Goal: Entertainment & Leisure: Consume media (video, audio)

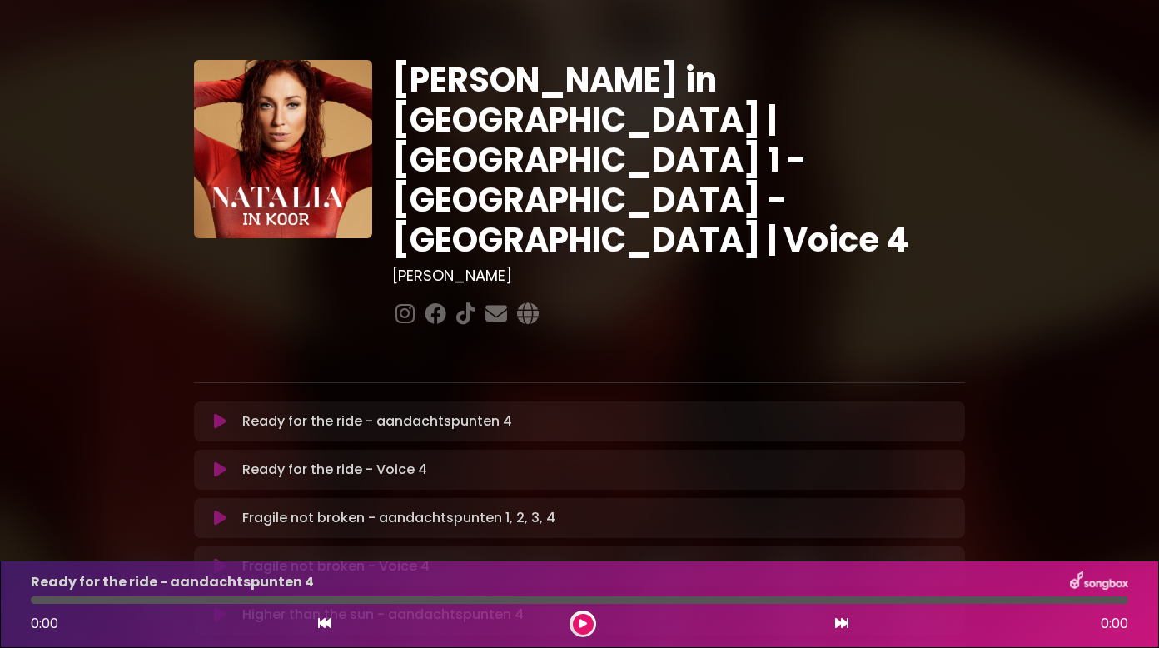
click at [210, 461] on button at bounding box center [220, 469] width 32 height 17
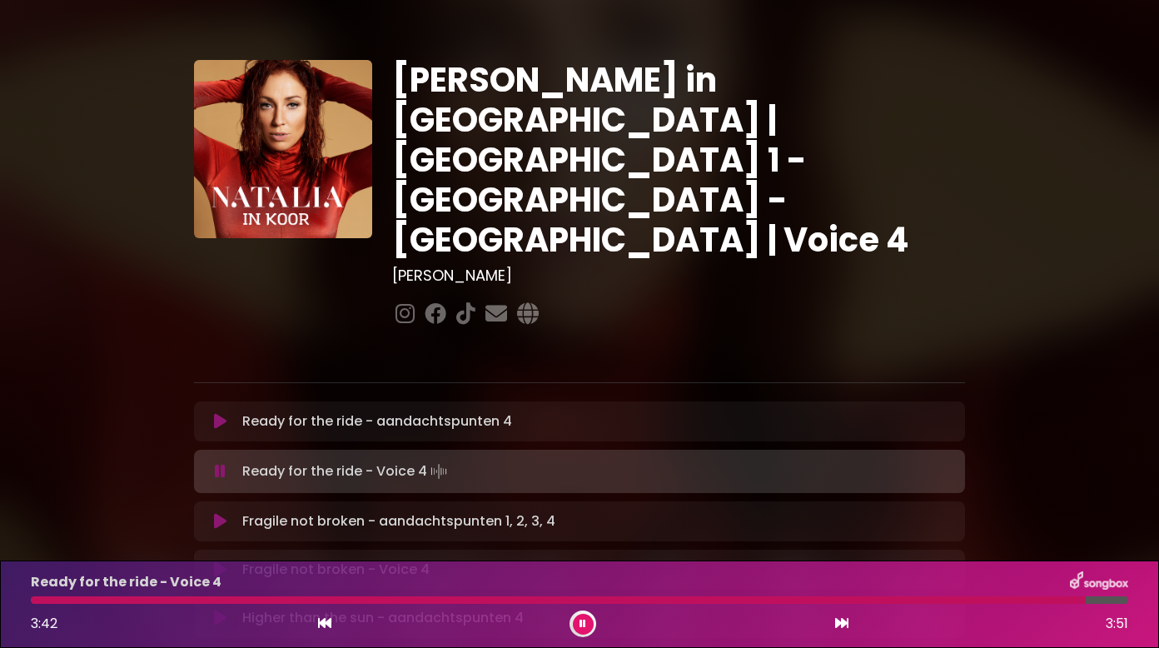
click at [216, 561] on icon at bounding box center [220, 569] width 12 height 17
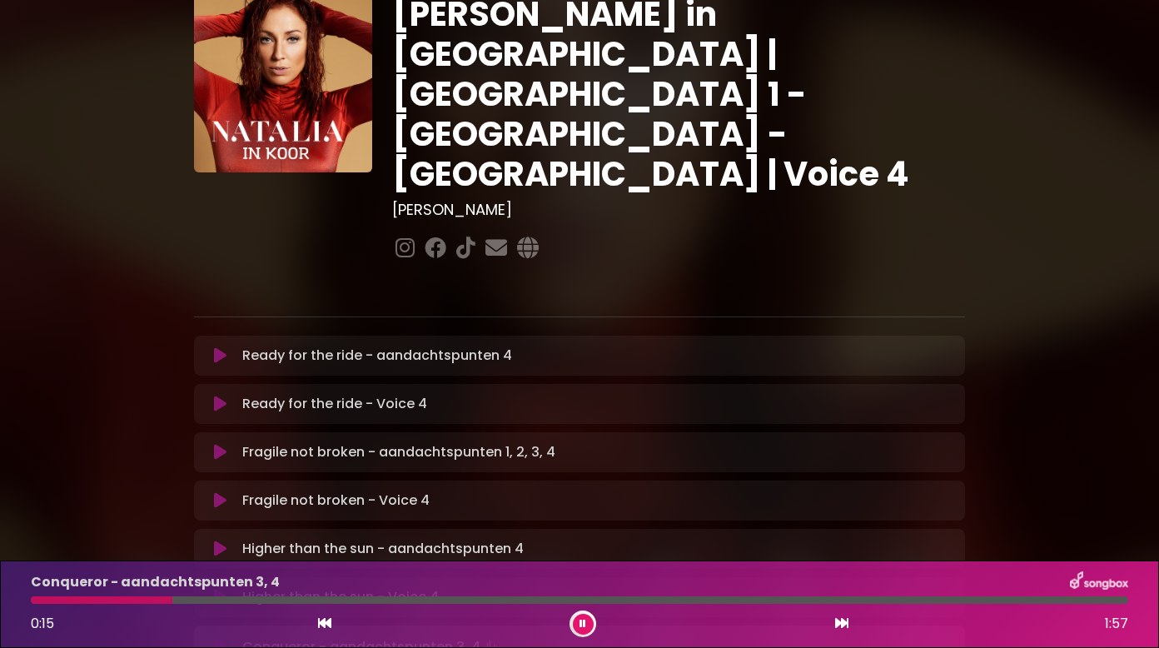
scroll to position [83, 0]
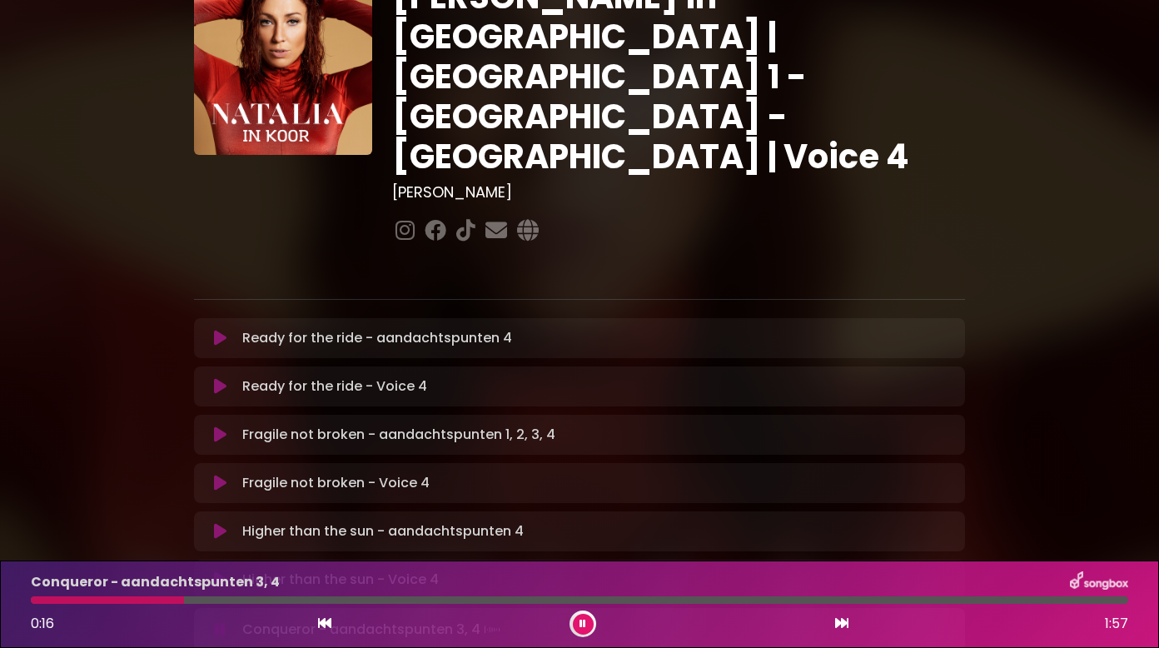
click at [225, 571] on icon at bounding box center [220, 579] width 12 height 17
click at [188, 595] on div "Higher than the sun - Voice 4 0:39 3:19" at bounding box center [579, 604] width 1117 height 66
click at [172, 598] on div at bounding box center [141, 599] width 220 height 7
click at [101, 597] on div "Higher than the sun - Voice 4 0:27 3:19" at bounding box center [579, 604] width 1117 height 66
click at [107, 600] on div at bounding box center [108, 599] width 155 height 7
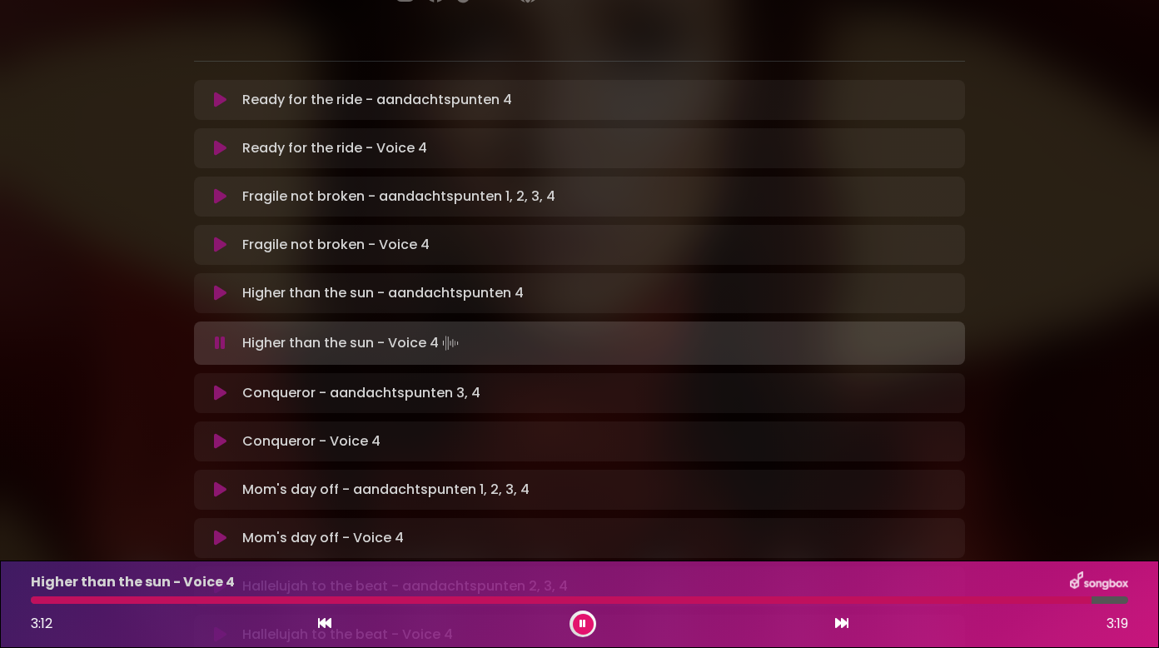
scroll to position [333, 0]
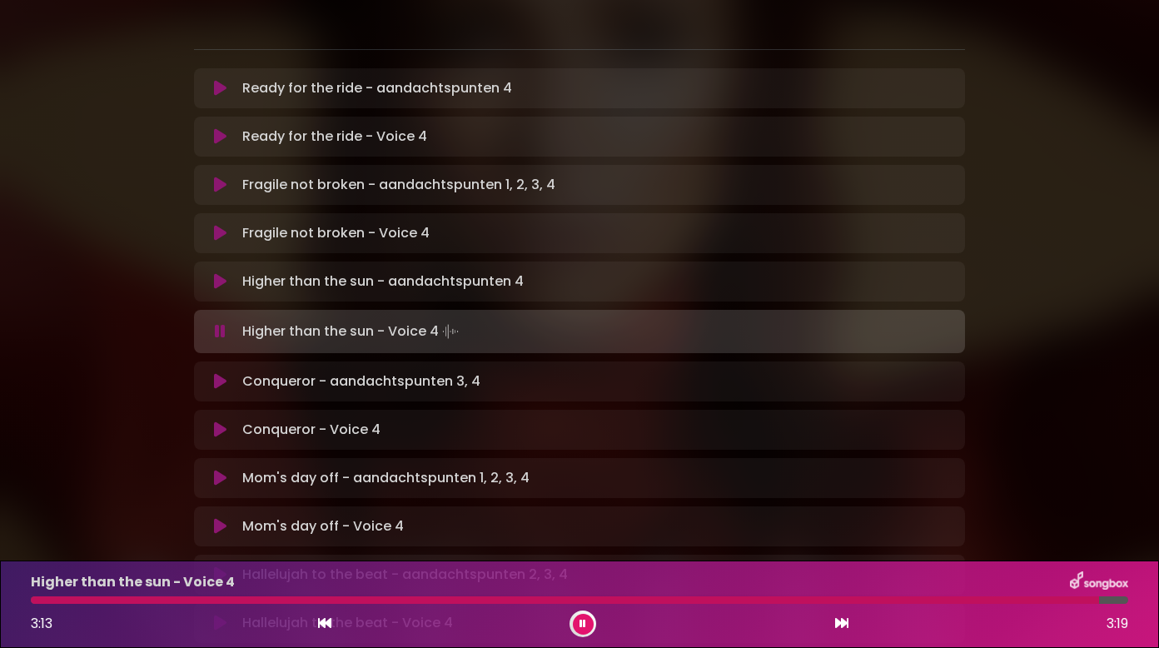
click at [222, 421] on icon at bounding box center [220, 429] width 12 height 17
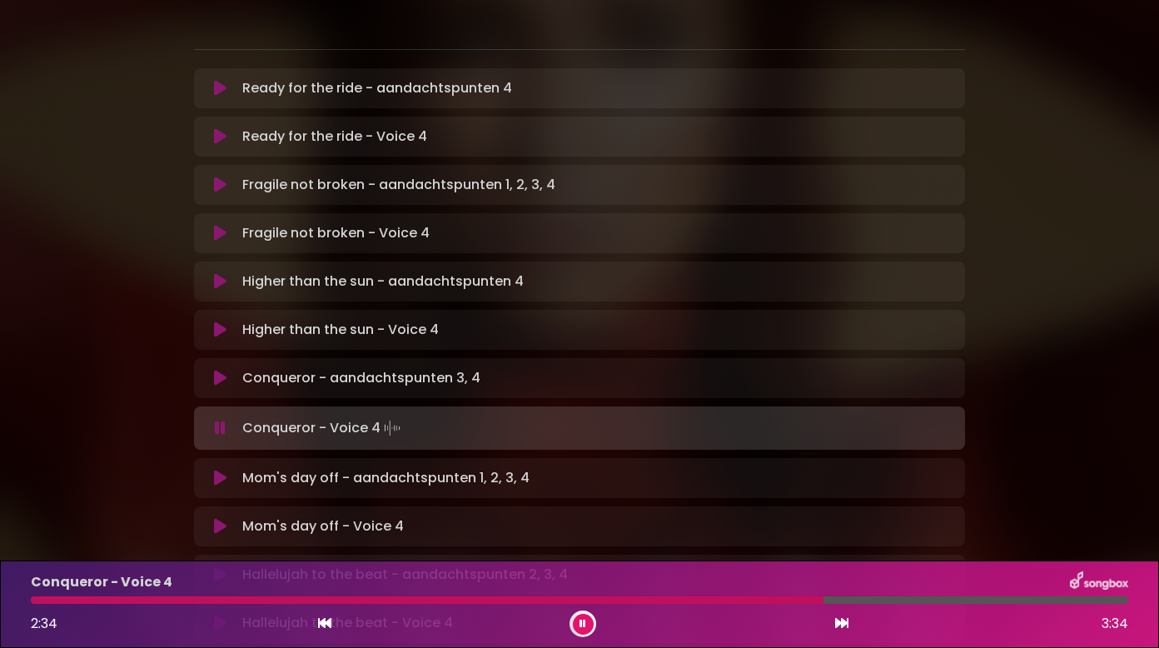
click at [738, 596] on div at bounding box center [427, 599] width 793 height 7
click at [726, 599] on div at bounding box center [414, 599] width 767 height 7
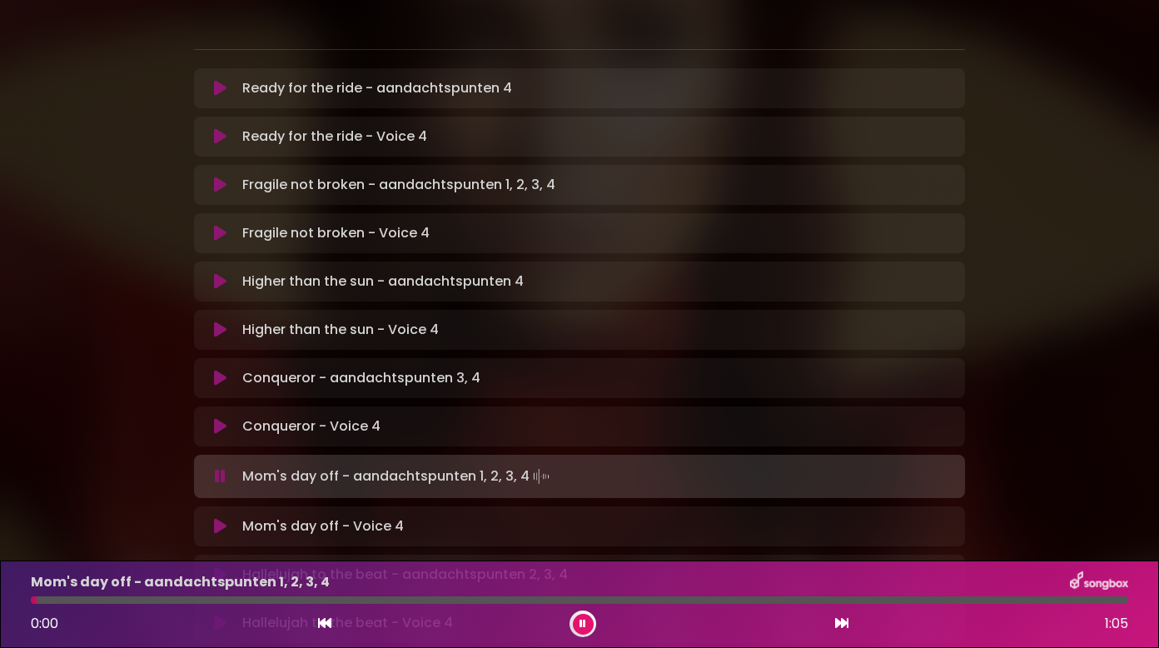
click at [221, 418] on icon at bounding box center [220, 426] width 12 height 17
click at [221, 518] on icon at bounding box center [220, 526] width 12 height 17
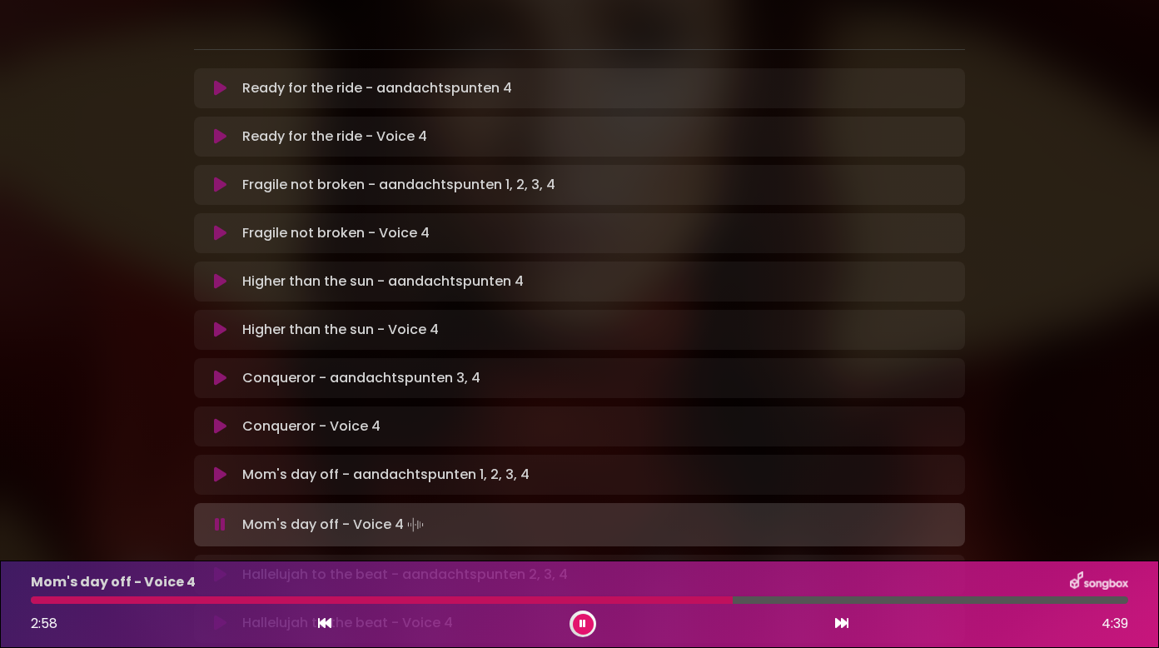
scroll to position [416, 0]
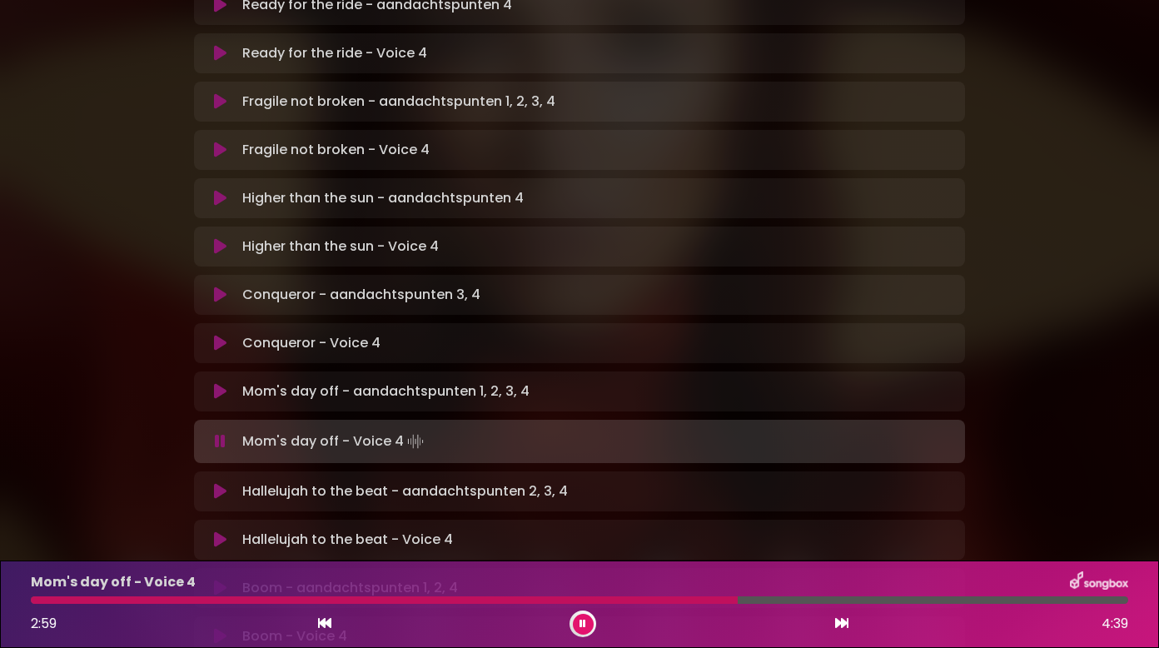
click at [219, 531] on icon at bounding box center [220, 539] width 12 height 17
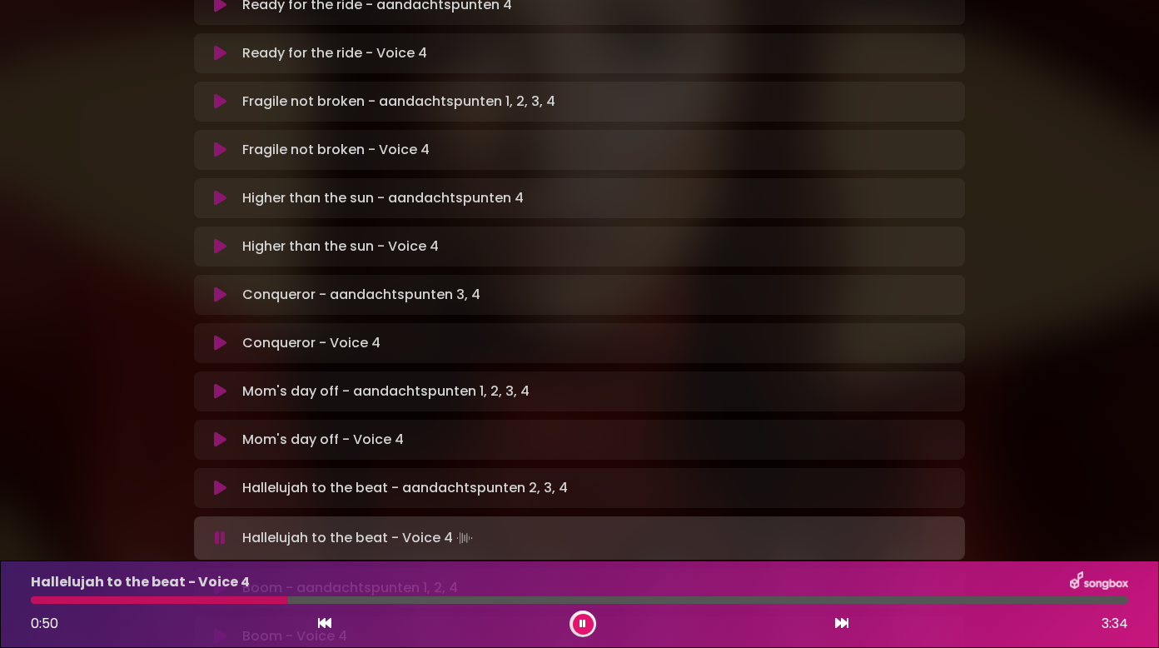
click at [241, 598] on div "Hallelujah to the beat - Voice 4 0:50 3:34" at bounding box center [579, 604] width 1117 height 66
click at [251, 601] on div at bounding box center [161, 599] width 261 height 7
click at [216, 600] on div at bounding box center [150, 599] width 239 height 7
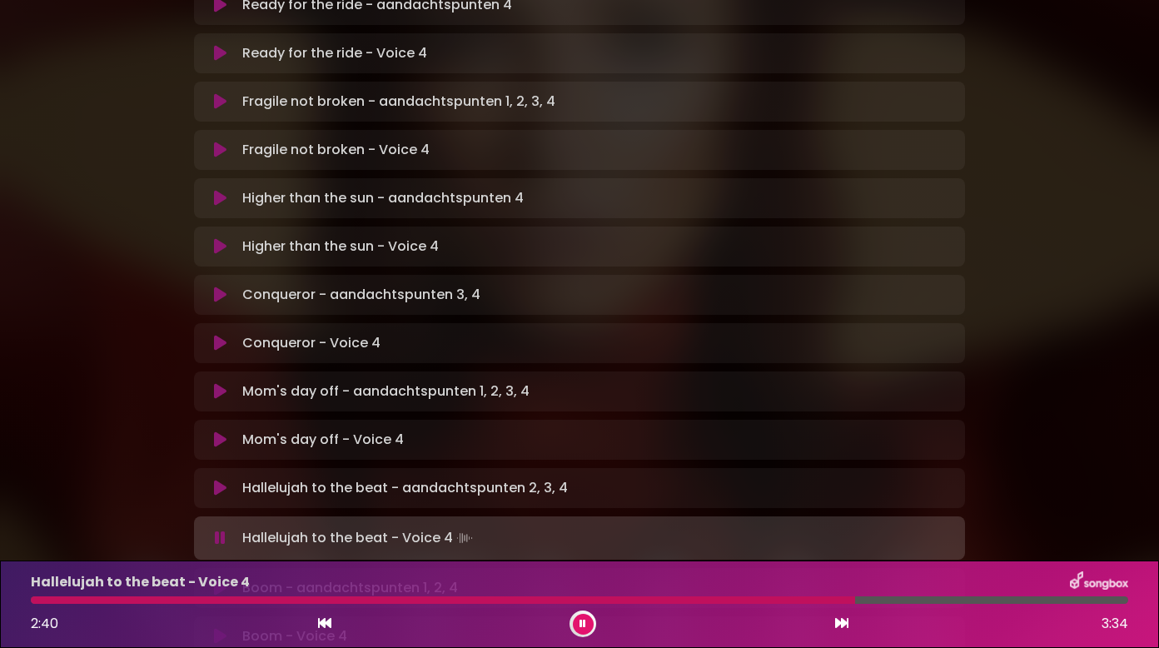
click at [660, 600] on div at bounding box center [443, 599] width 824 height 7
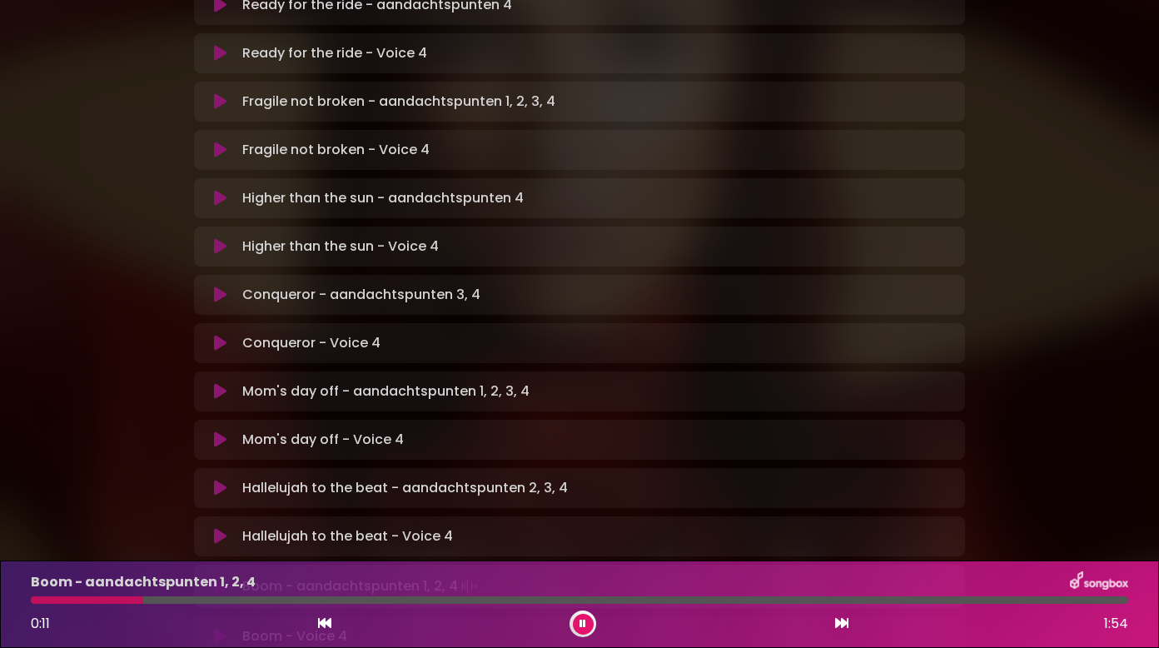
click at [227, 528] on button at bounding box center [220, 536] width 32 height 17
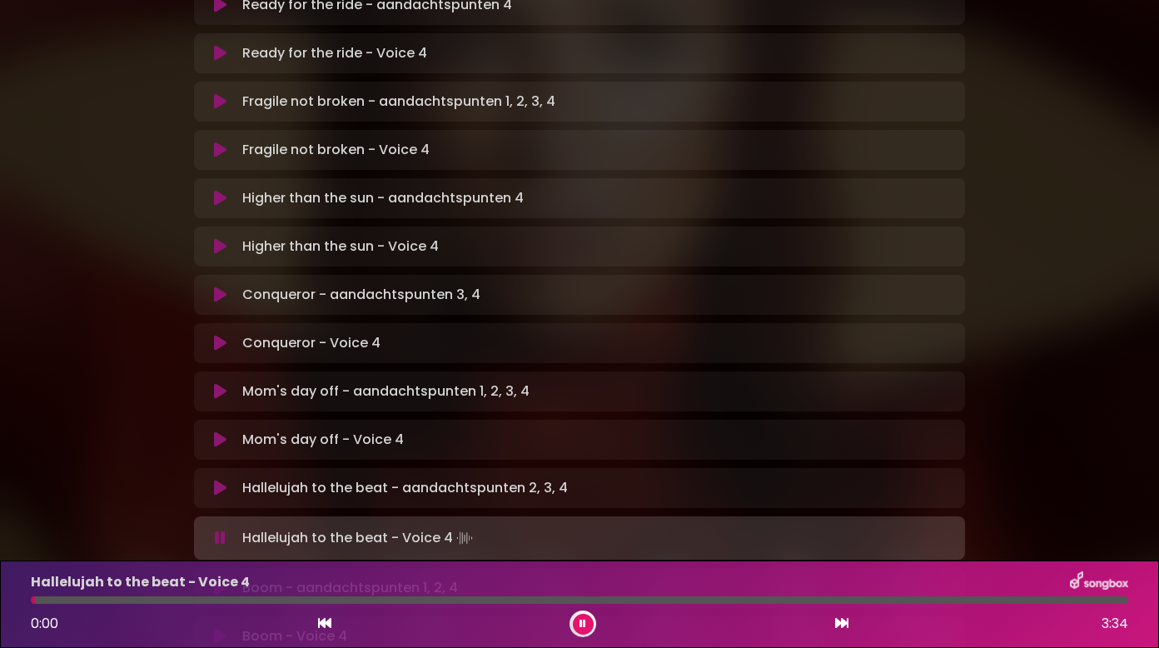
click at [963, 590] on div "Hallelujah to the beat - Voice 4" at bounding box center [579, 582] width 1117 height 22
click at [972, 597] on div at bounding box center [579, 599] width 1097 height 7
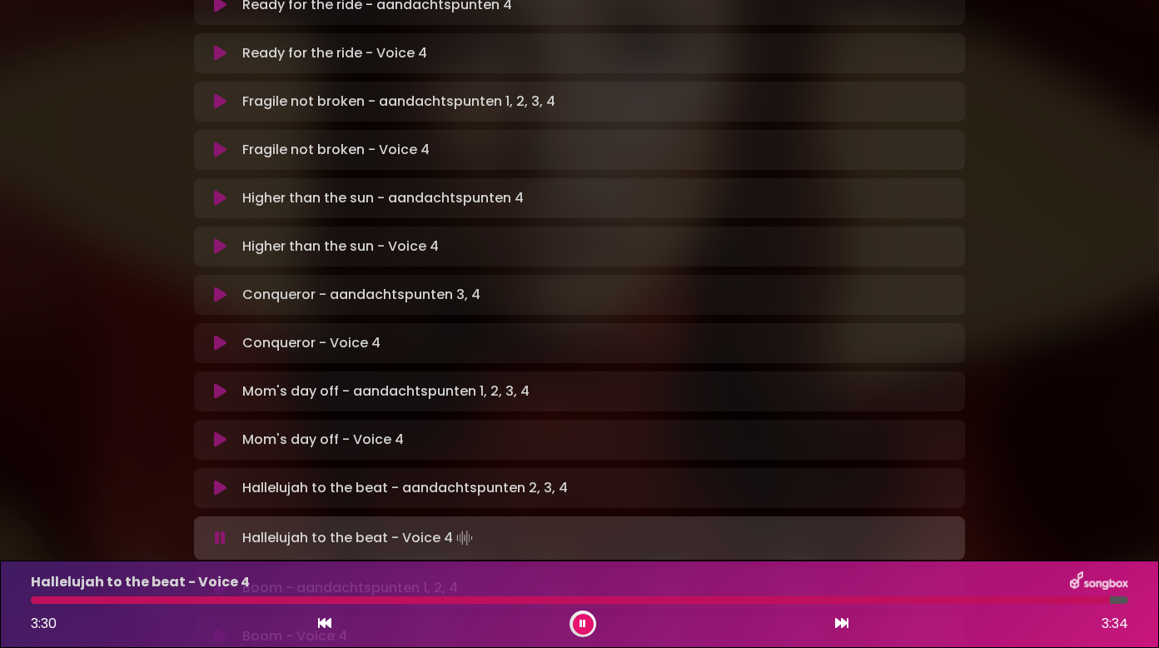
click at [1049, 601] on div at bounding box center [570, 599] width 1079 height 7
click at [1077, 596] on div at bounding box center [574, 599] width 1087 height 7
click at [1012, 603] on div at bounding box center [554, 599] width 1047 height 7
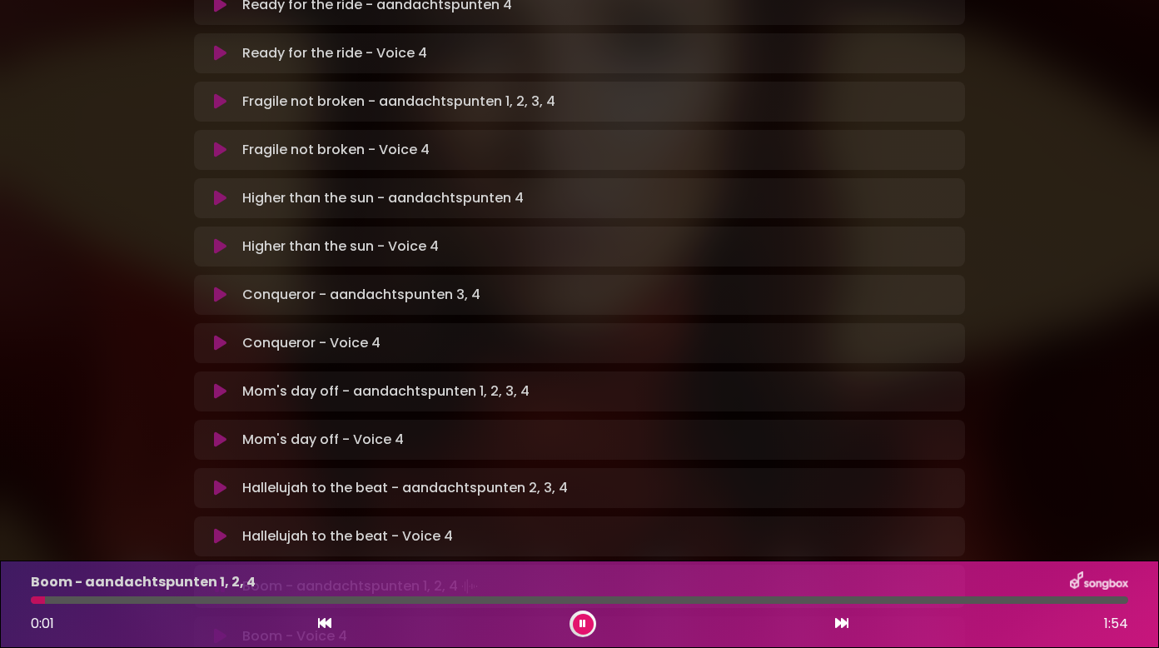
click at [219, 628] on icon at bounding box center [220, 636] width 12 height 17
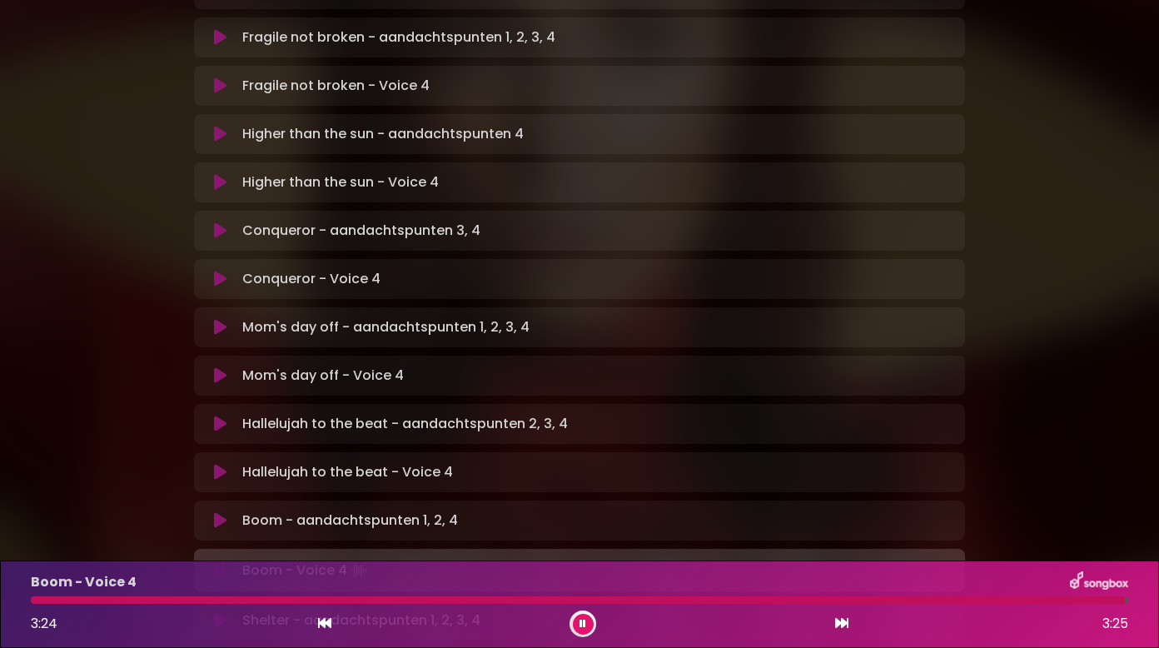
scroll to position [583, 0]
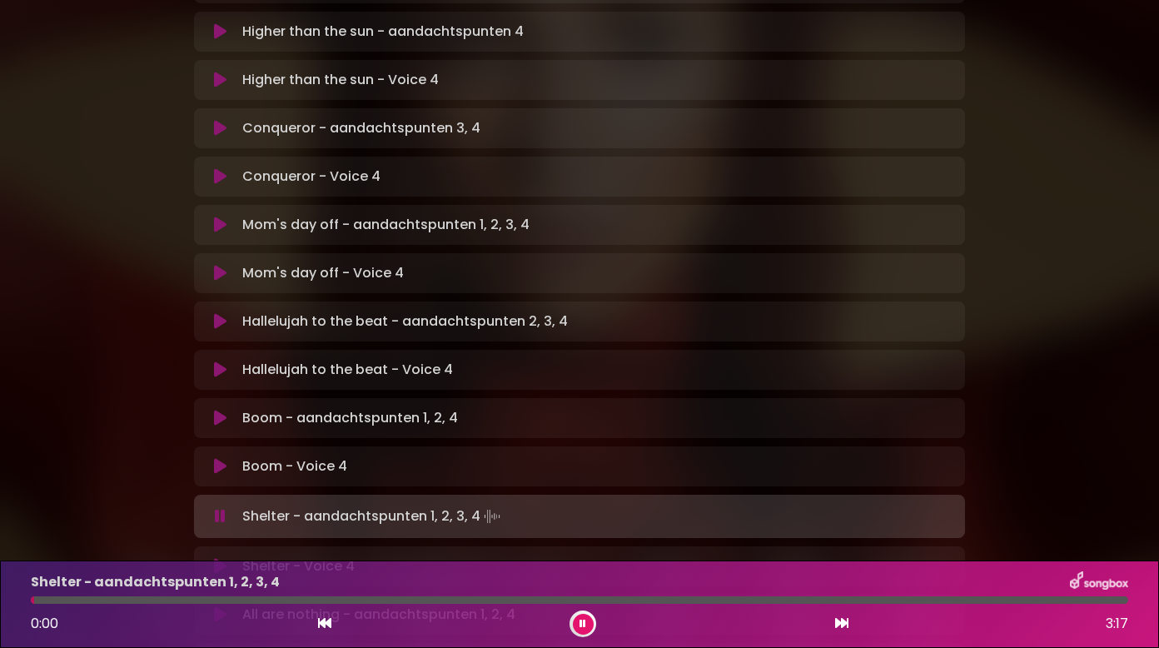
click at [221, 558] on icon at bounding box center [220, 566] width 12 height 17
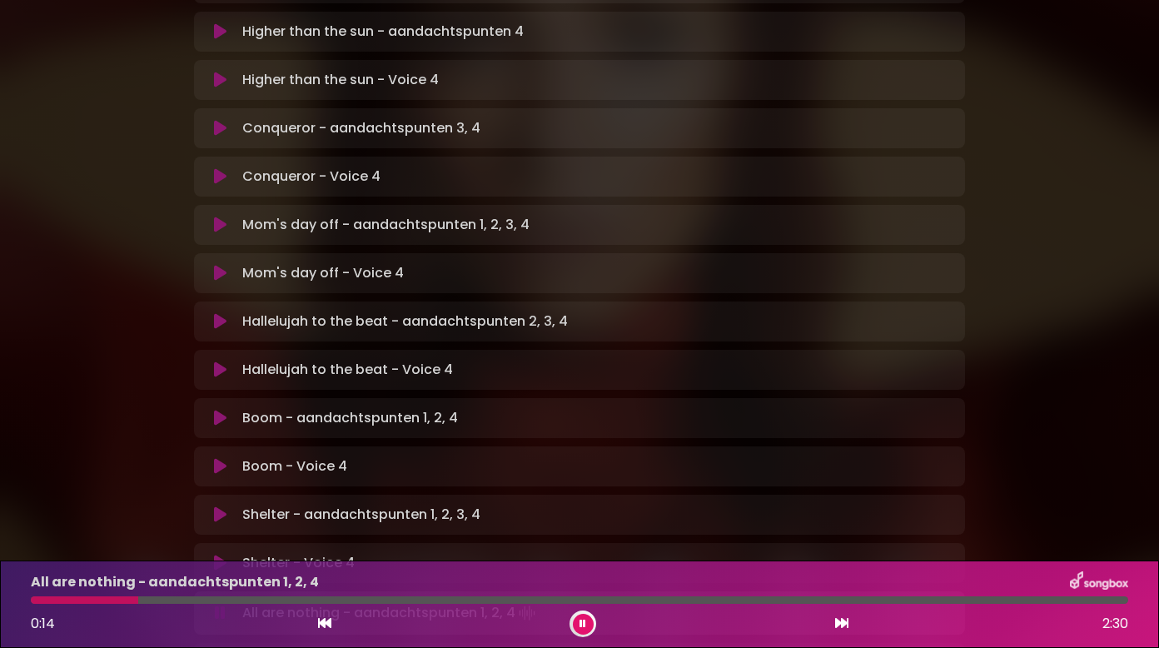
scroll to position [749, 0]
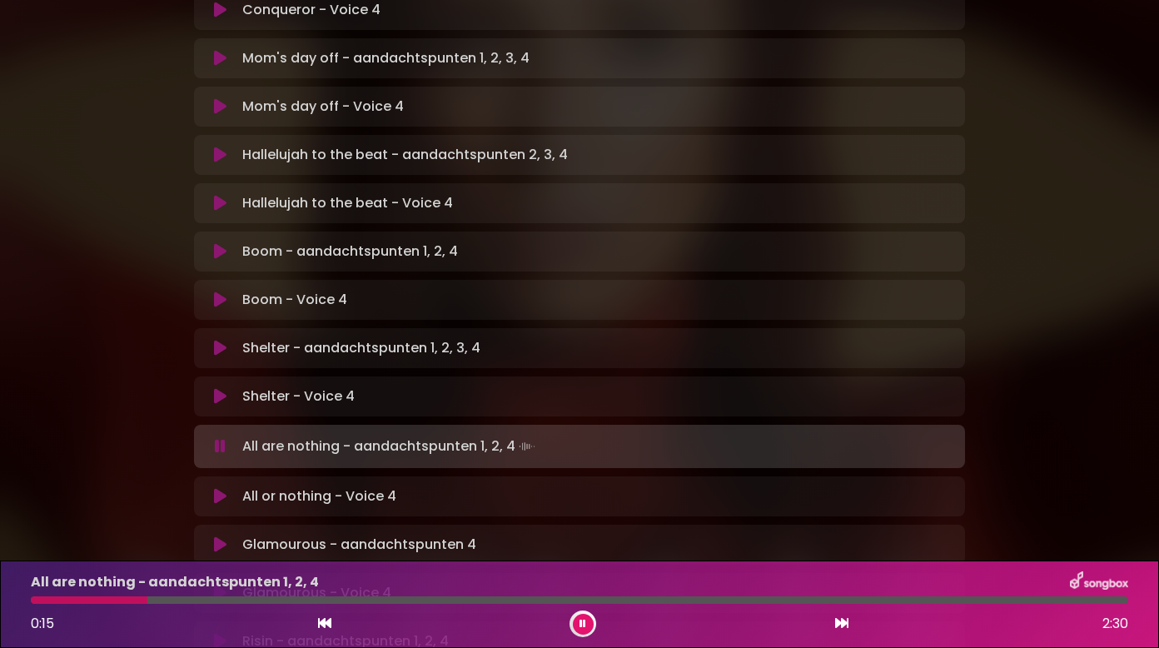
click at [219, 488] on icon at bounding box center [220, 496] width 12 height 17
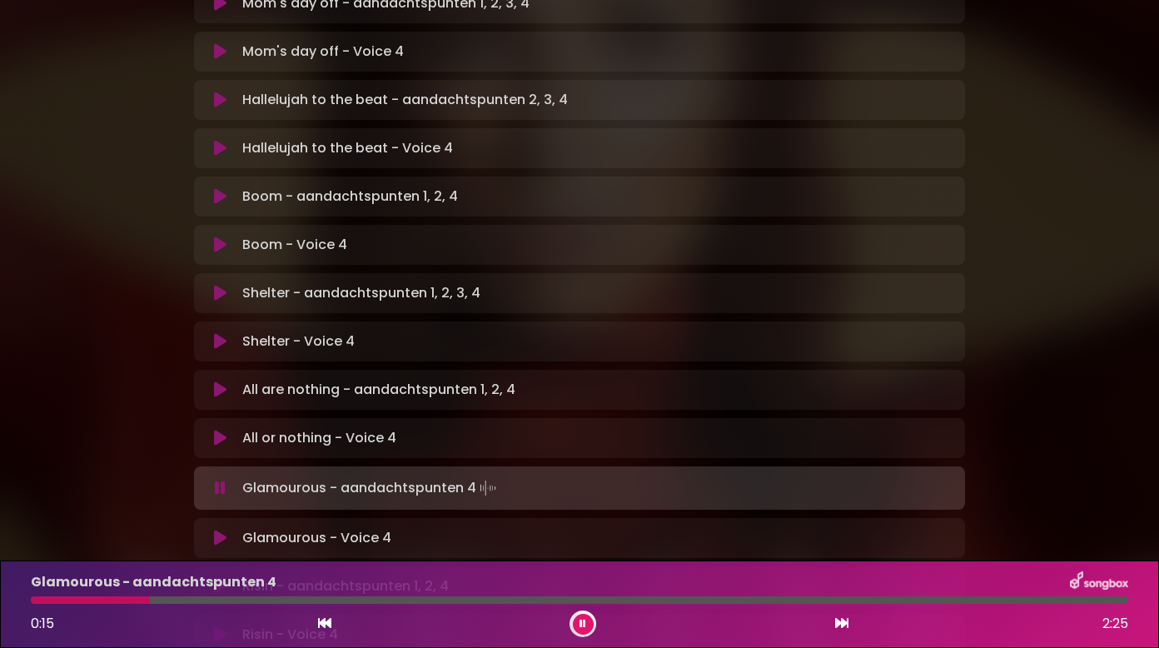
scroll to position [833, 0]
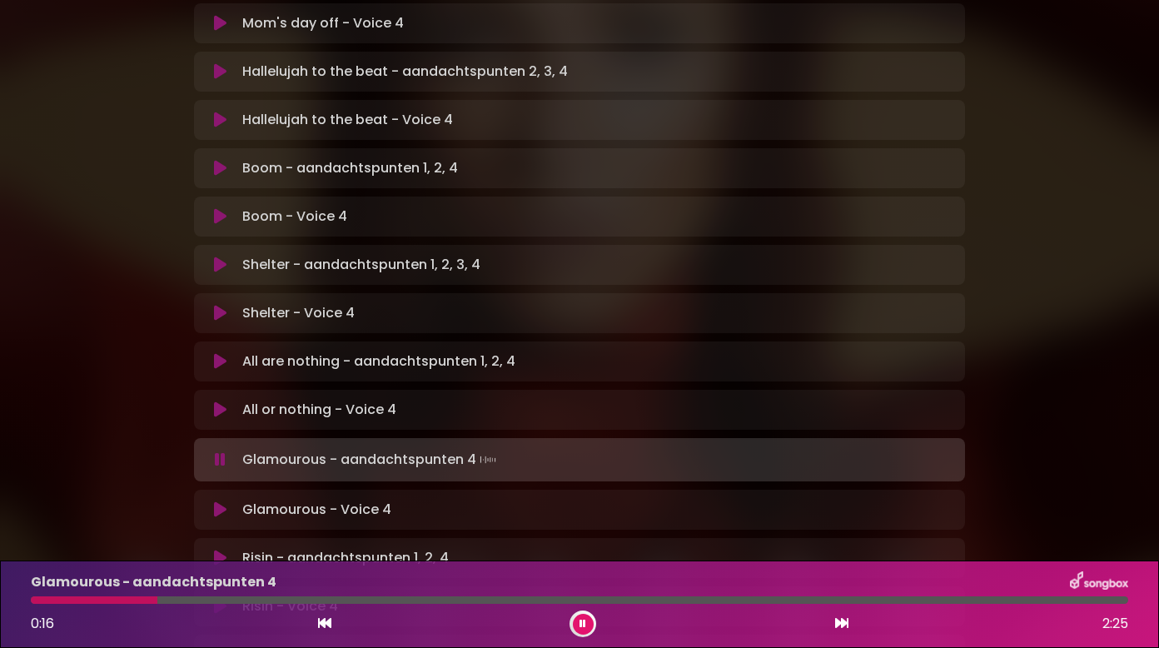
click at [216, 501] on icon at bounding box center [220, 509] width 12 height 17
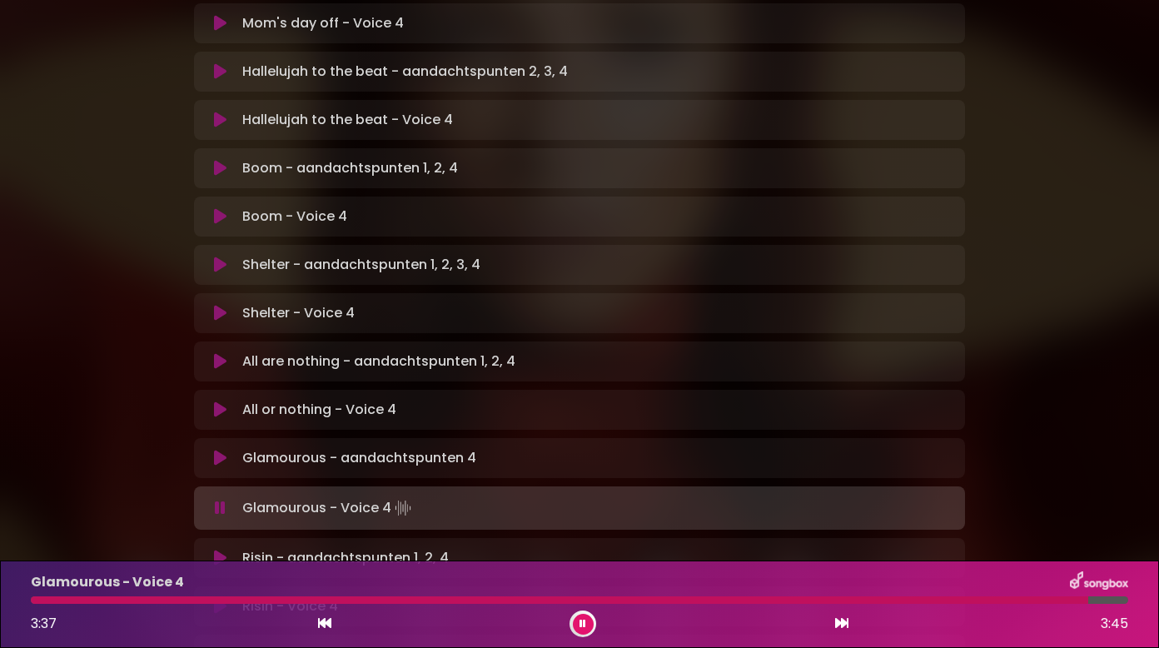
click at [221, 598] on icon at bounding box center [220, 606] width 12 height 17
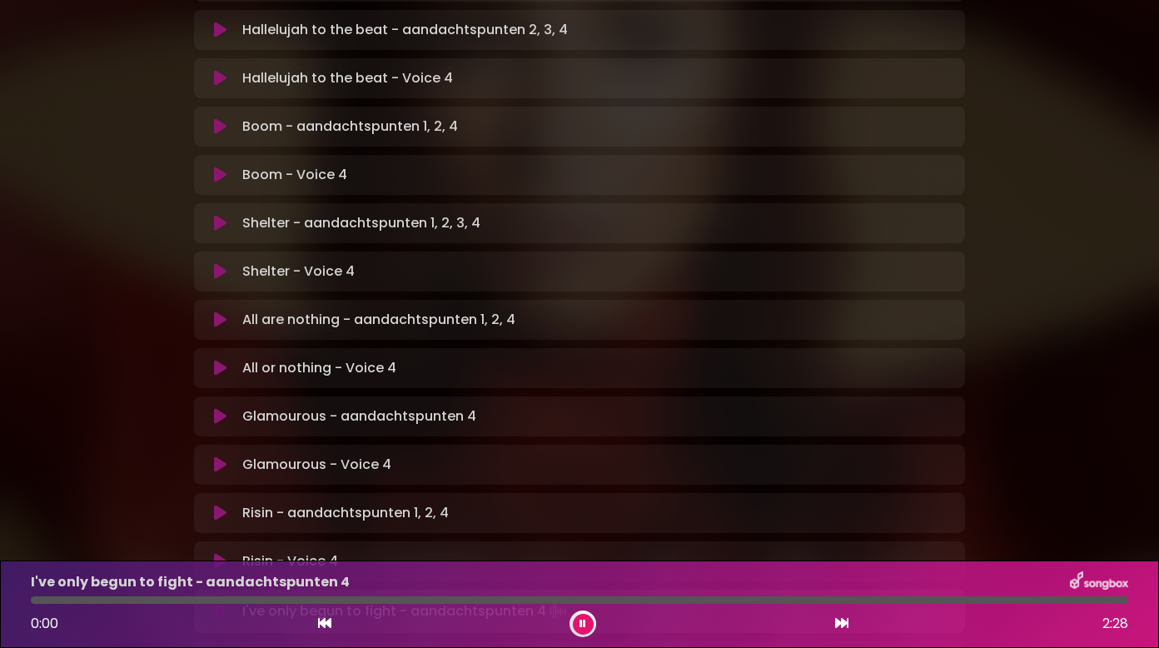
scroll to position [999, 0]
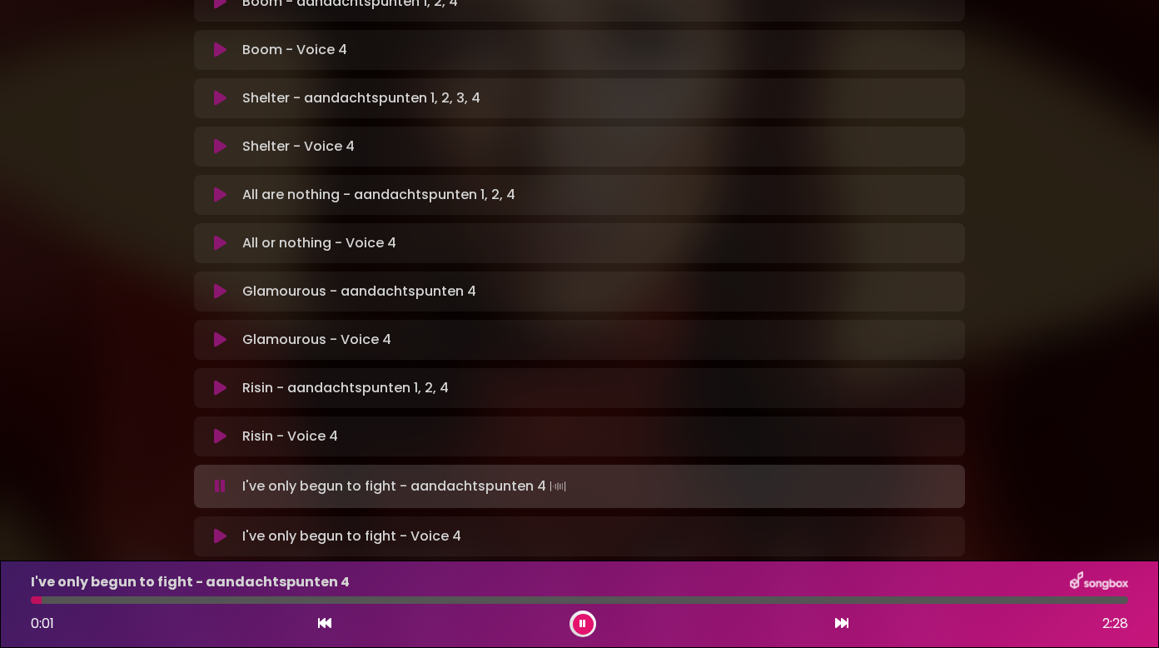
click at [226, 528] on button at bounding box center [220, 536] width 32 height 17
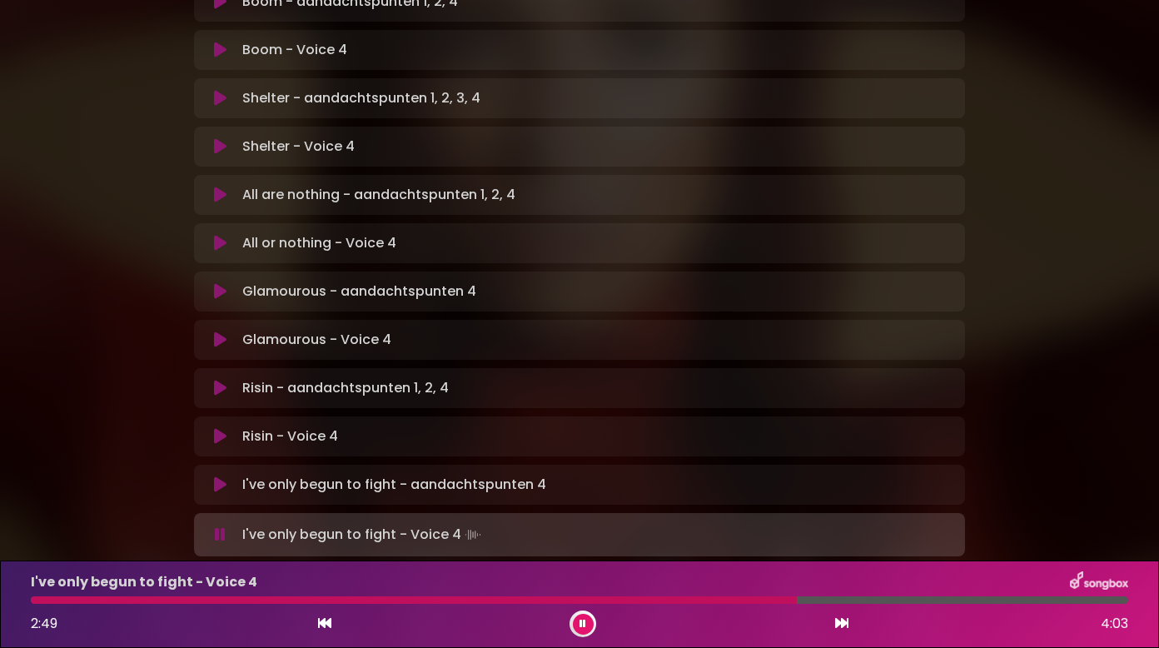
click at [556, 600] on div at bounding box center [414, 599] width 766 height 7
click at [687, 595] on div "I've only begun to fight - Voice 4 2:33 4:03" at bounding box center [579, 604] width 1117 height 66
click at [688, 602] on div at bounding box center [378, 599] width 694 height 7
click at [644, 601] on div at bounding box center [364, 599] width 666 height 7
click at [654, 599] on div at bounding box center [368, 599] width 675 height 7
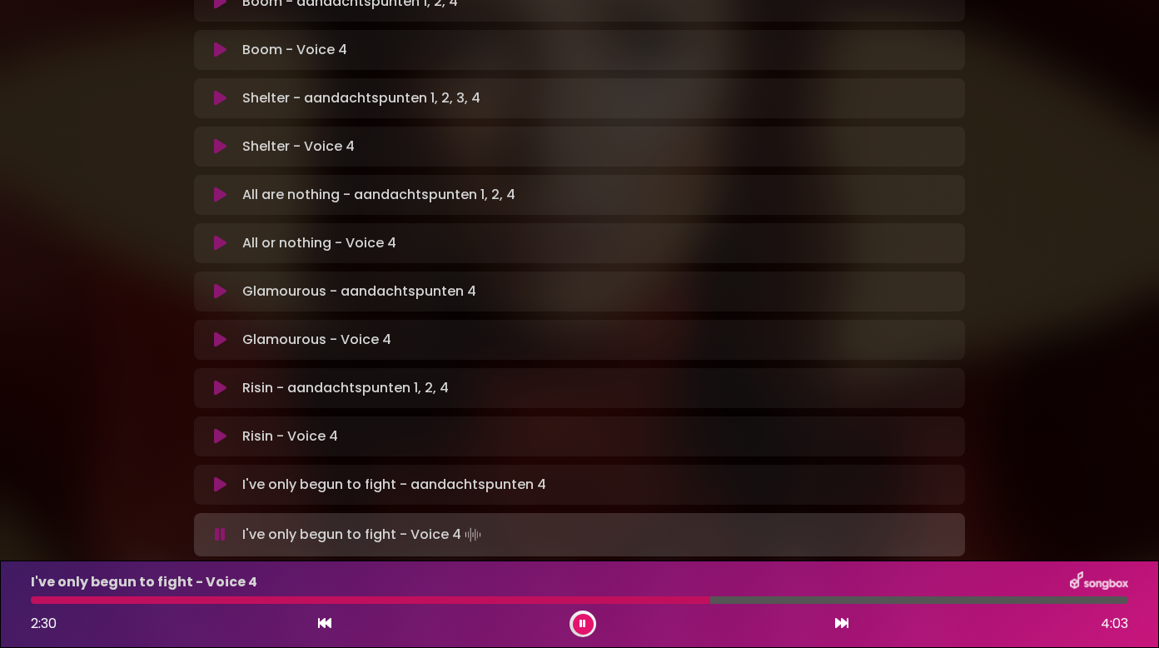
click at [652, 595] on div "I've only begun to fight - Voice 4 2:30 4:03" at bounding box center [579, 604] width 1117 height 66
click at [648, 600] on div at bounding box center [372, 599] width 682 height 7
click at [659, 595] on div "I've only begun to fight - Voice 4 2:33 4:03" at bounding box center [579, 604] width 1117 height 66
click at [659, 599] on div at bounding box center [379, 599] width 696 height 7
click at [661, 598] on div at bounding box center [368, 599] width 674 height 7
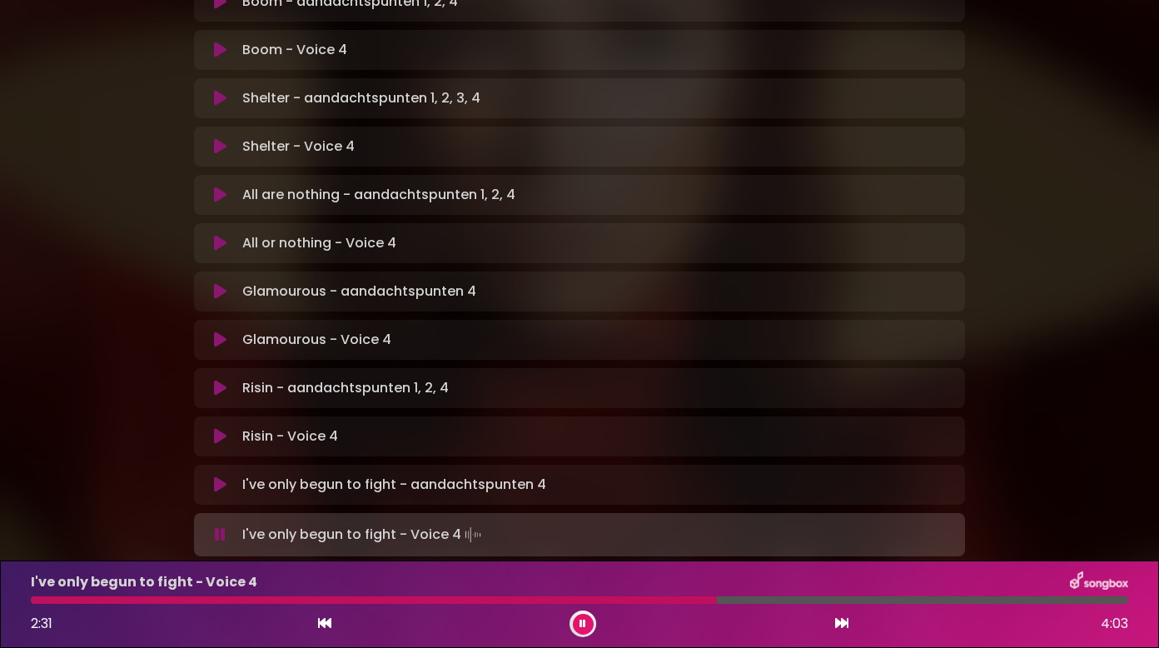
click at [699, 600] on div at bounding box center [374, 599] width 686 height 7
click at [631, 599] on div at bounding box center [366, 599] width 670 height 7
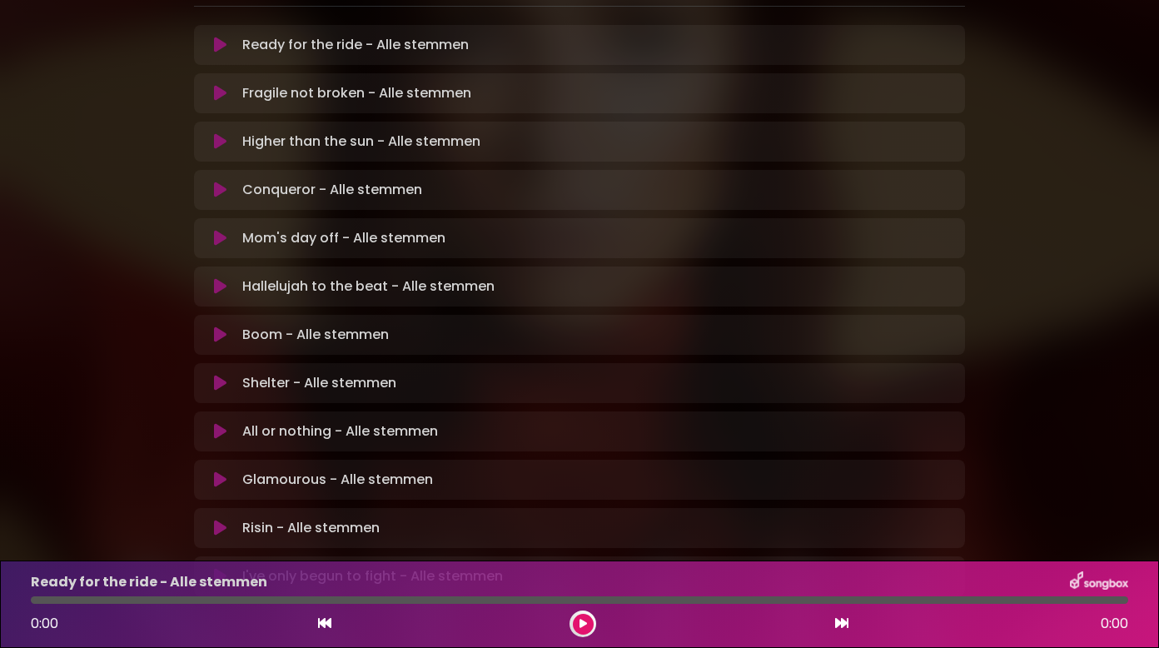
scroll to position [425, 0]
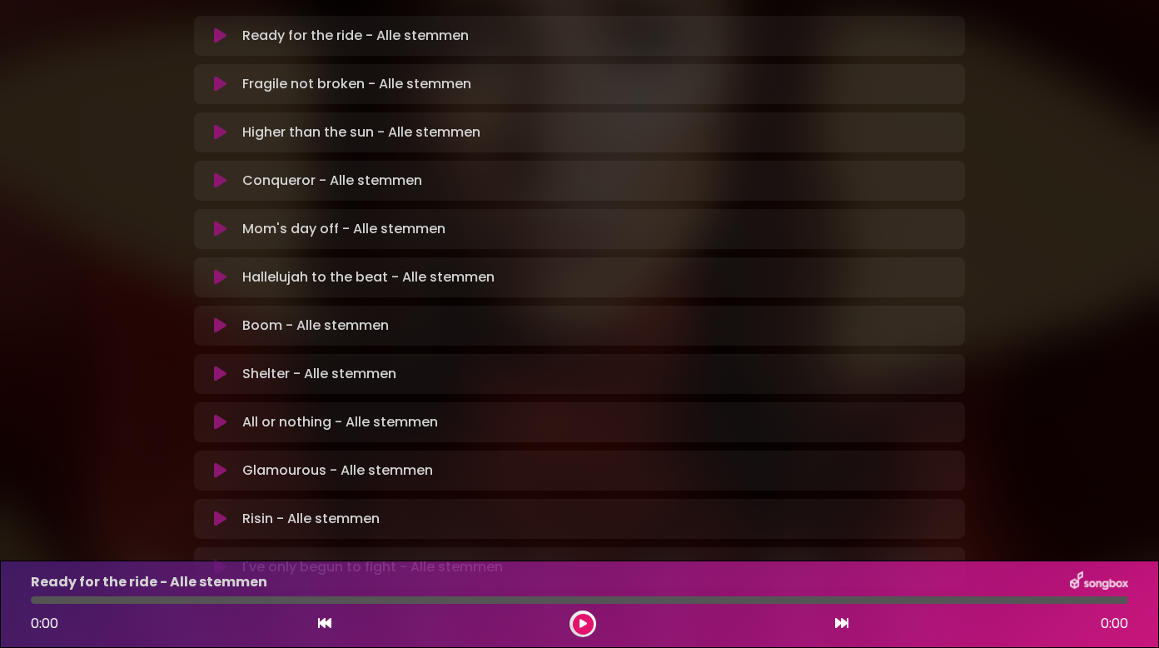
click at [219, 559] on icon at bounding box center [220, 567] width 12 height 17
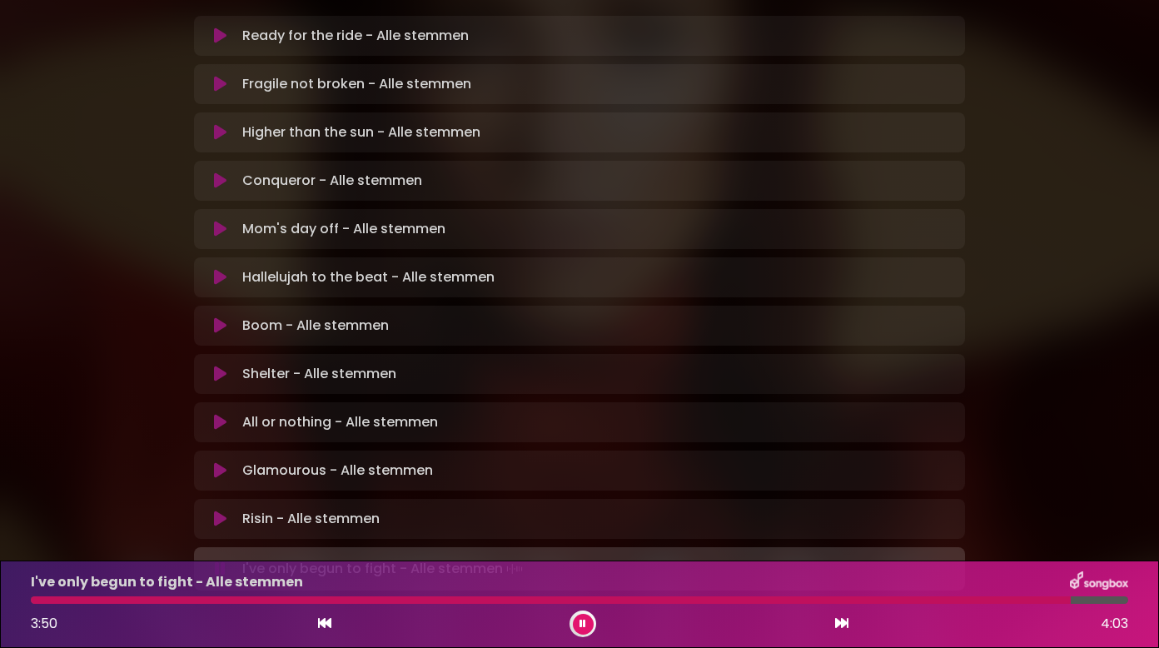
click at [196, 605] on div "I've only begun to fight - Alle stemmen 3:50 4:03" at bounding box center [579, 604] width 1117 height 66
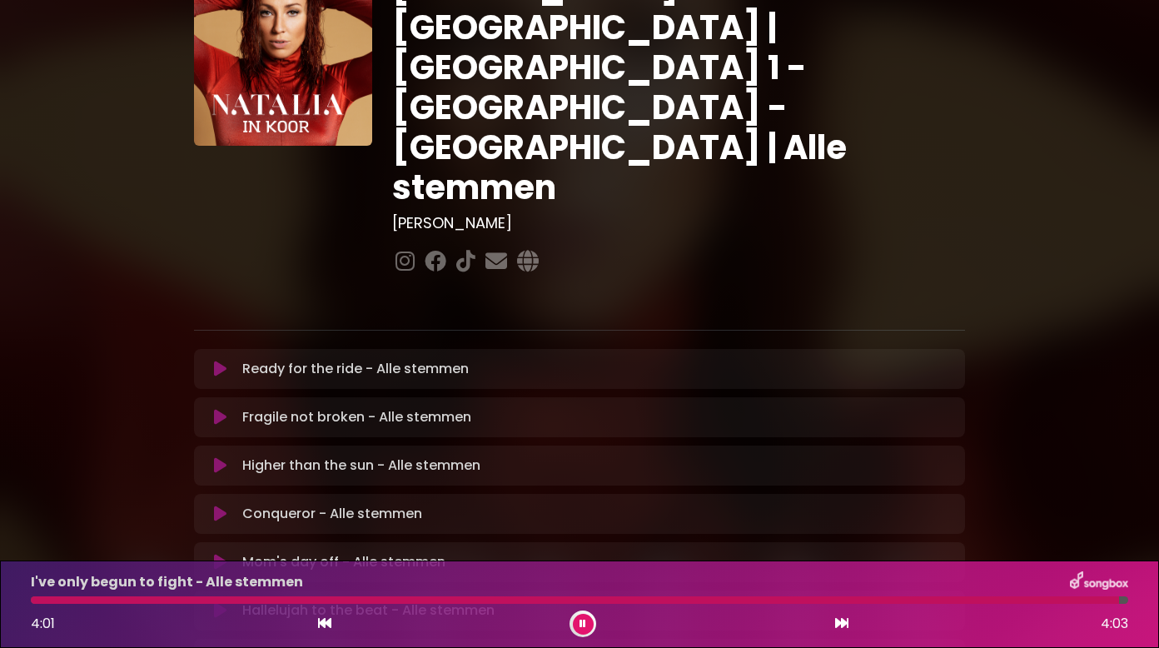
scroll to position [0, 0]
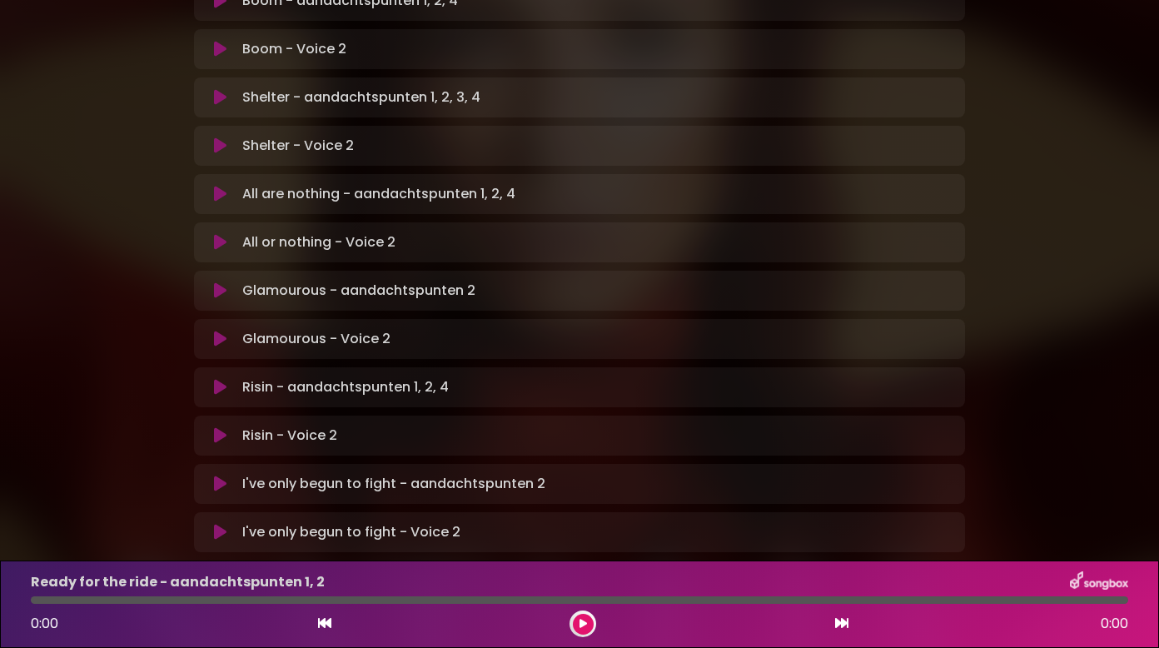
scroll to position [1005, 0]
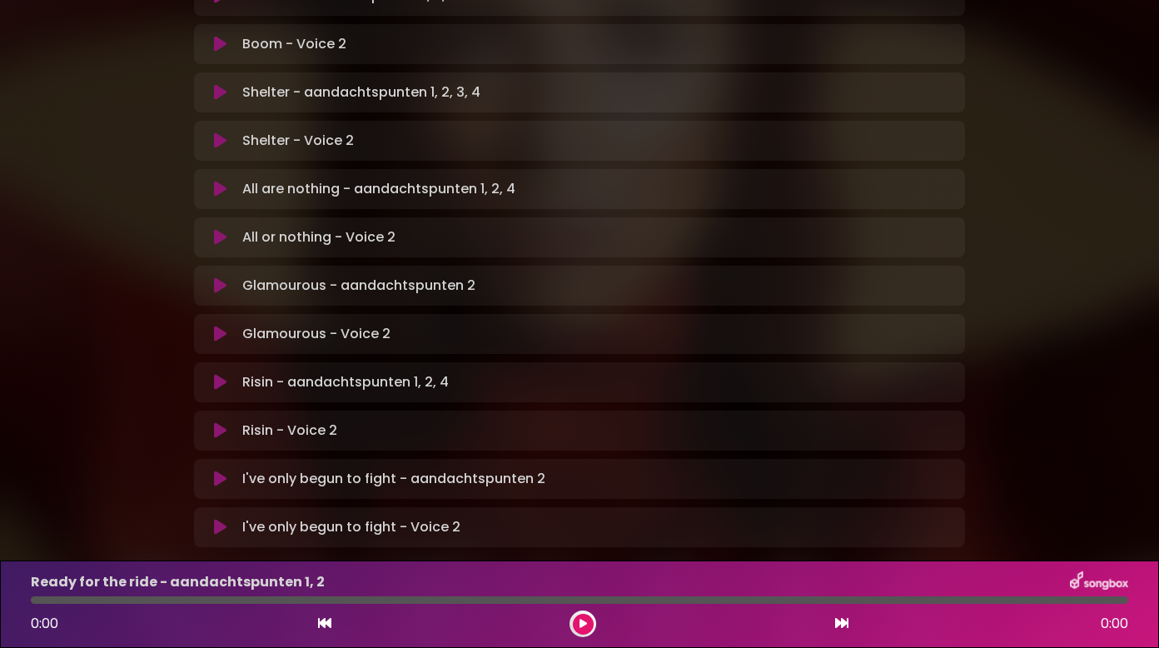
click at [217, 519] on icon at bounding box center [220, 527] width 12 height 17
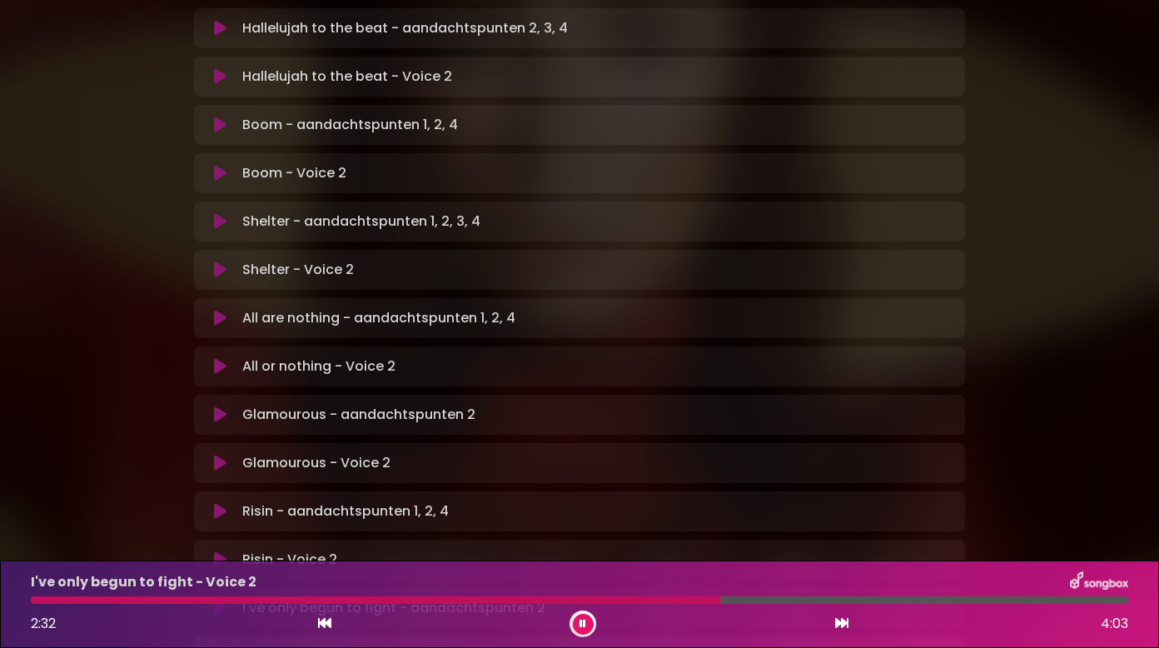
scroll to position [838, 0]
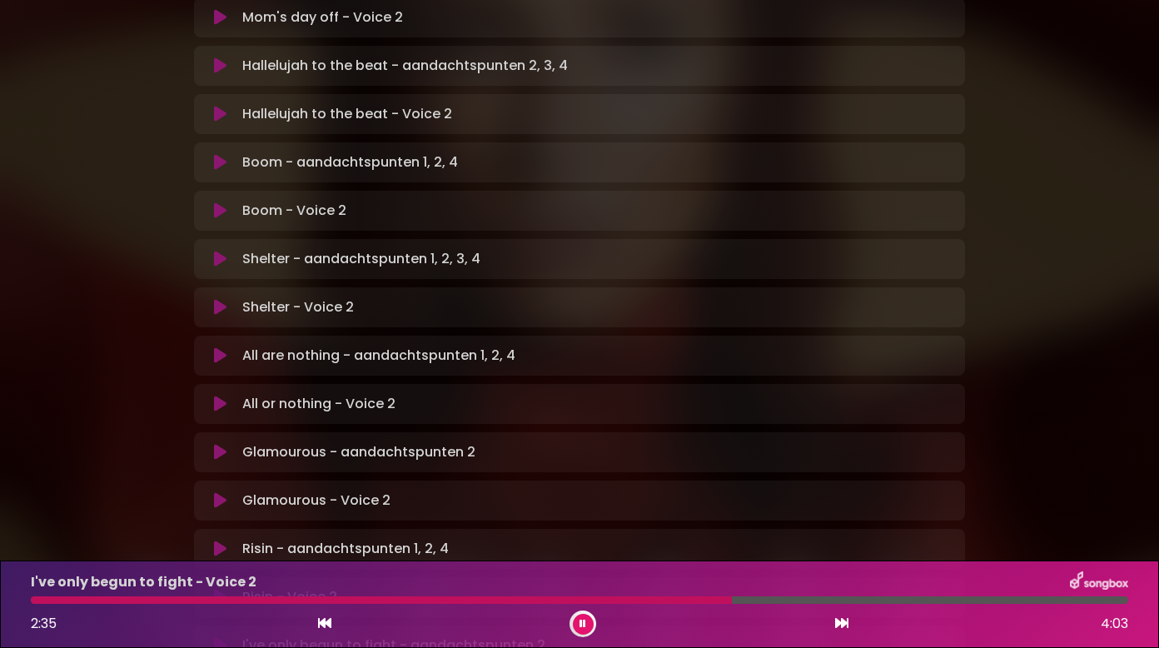
click at [221, 396] on icon at bounding box center [220, 404] width 12 height 17
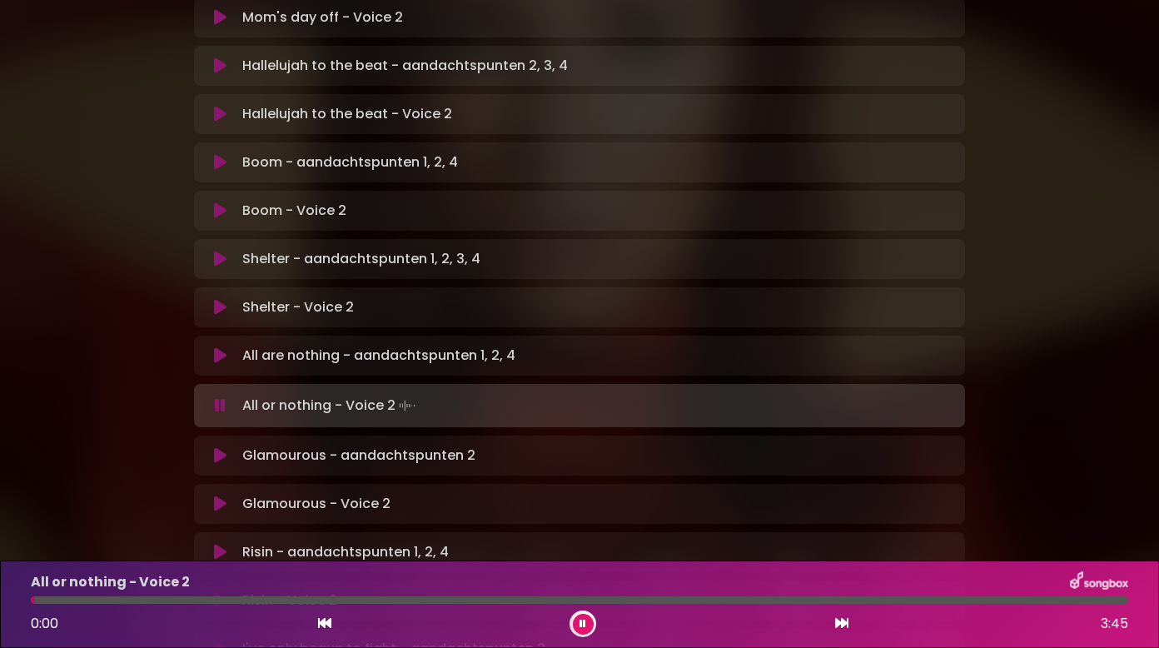
click at [192, 596] on div at bounding box center [579, 599] width 1097 height 7
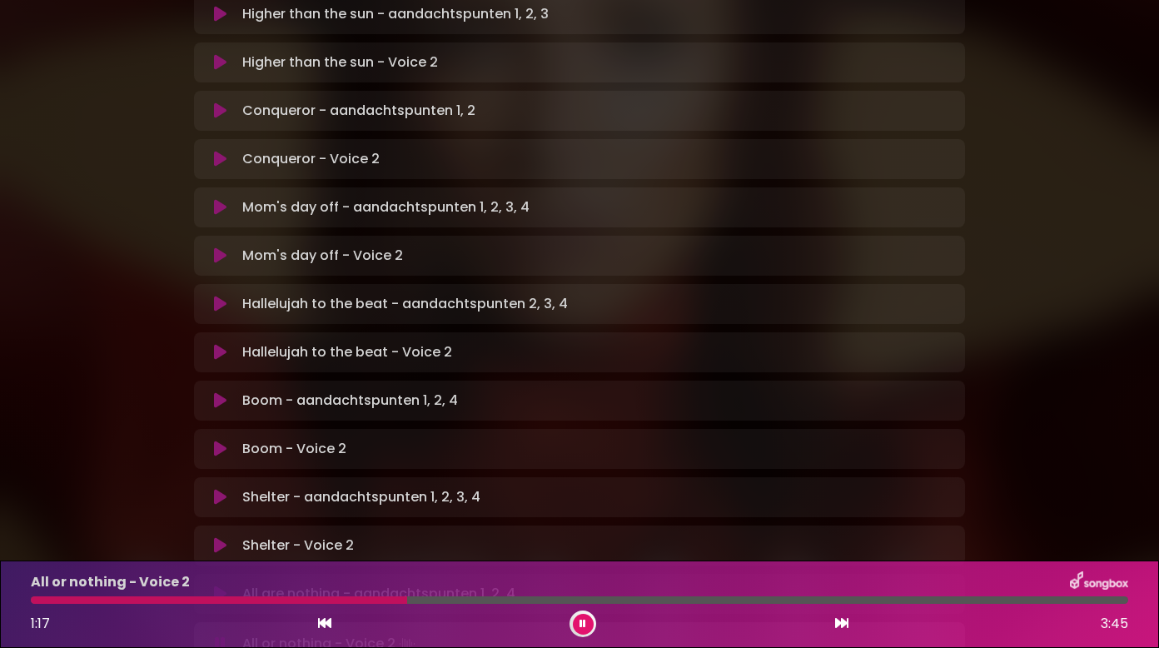
scroll to position [589, 0]
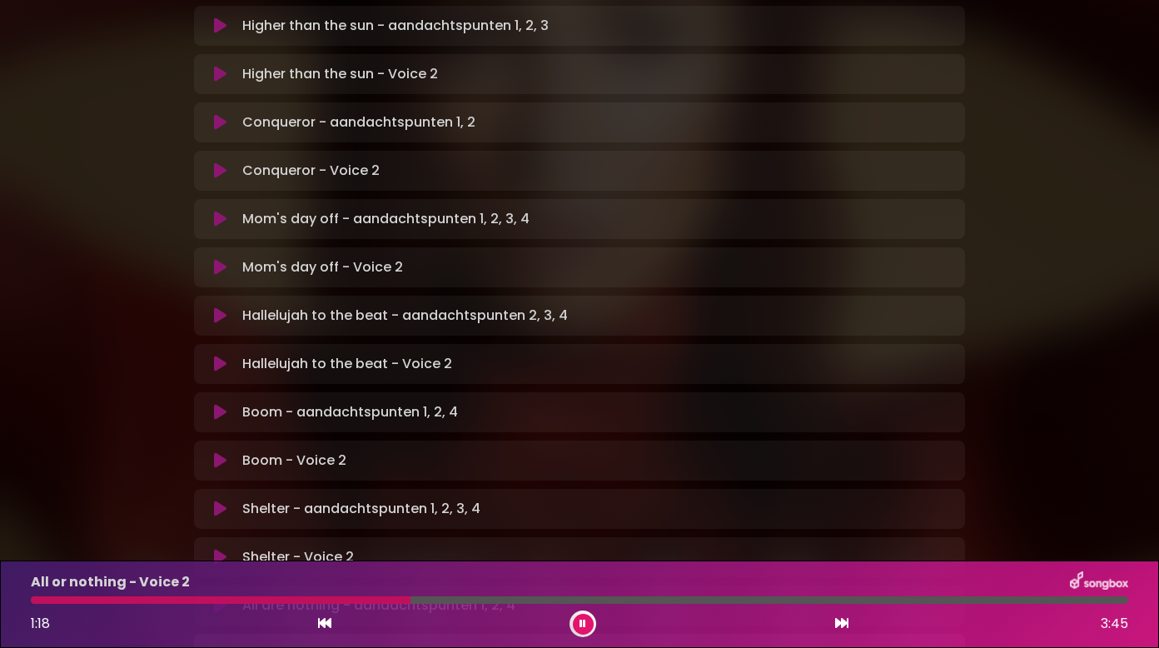
click at [332, 354] on p "Hallelujah to the beat - Voice 2 Loading Track..." at bounding box center [347, 364] width 210 height 20
drag, startPoint x: 235, startPoint y: 270, endPoint x: 278, endPoint y: 269, distance: 43.3
click at [238, 354] on div "Hallelujah to the beat - Voice 2 Loading Track..." at bounding box center [579, 364] width 751 height 20
click at [274, 354] on p "Hallelujah to the beat - Voice 2 Loading Track..." at bounding box center [347, 364] width 210 height 20
click at [227, 356] on button at bounding box center [220, 364] width 32 height 17
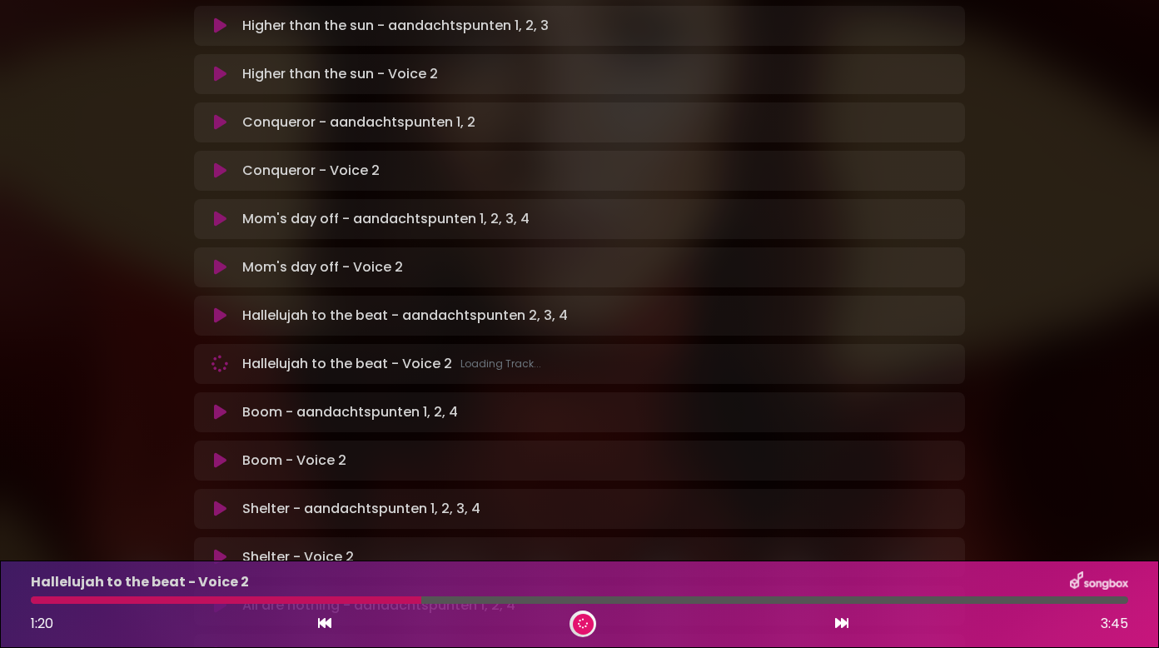
click at [207, 595] on div "Hallelujah to the beat - Voice 2 1:20 3:45" at bounding box center [579, 604] width 1117 height 66
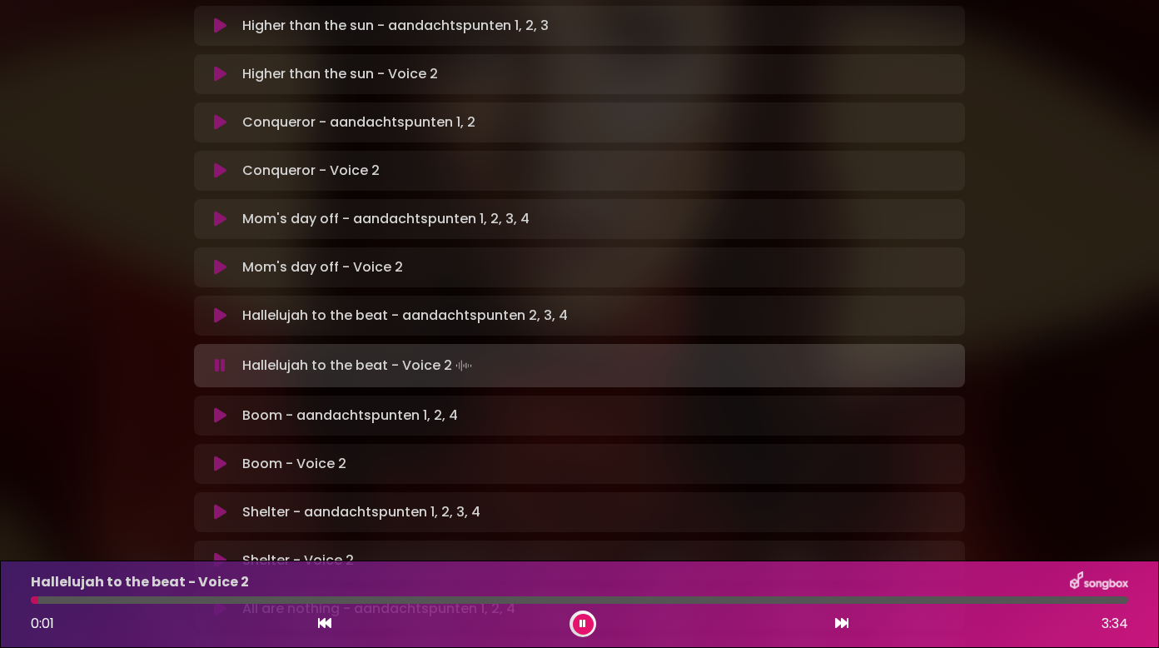
click at [192, 596] on div at bounding box center [579, 599] width 1097 height 7
click at [387, 598] on div at bounding box center [579, 599] width 1097 height 7
click at [432, 600] on div at bounding box center [579, 599] width 1097 height 7
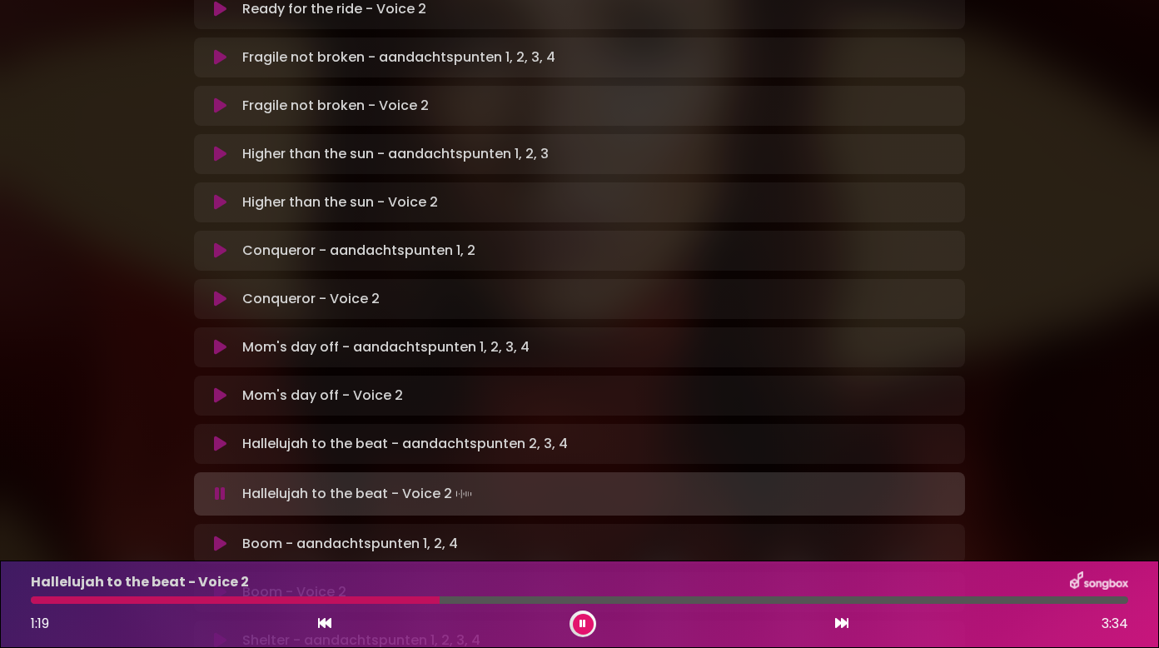
scroll to position [256, 0]
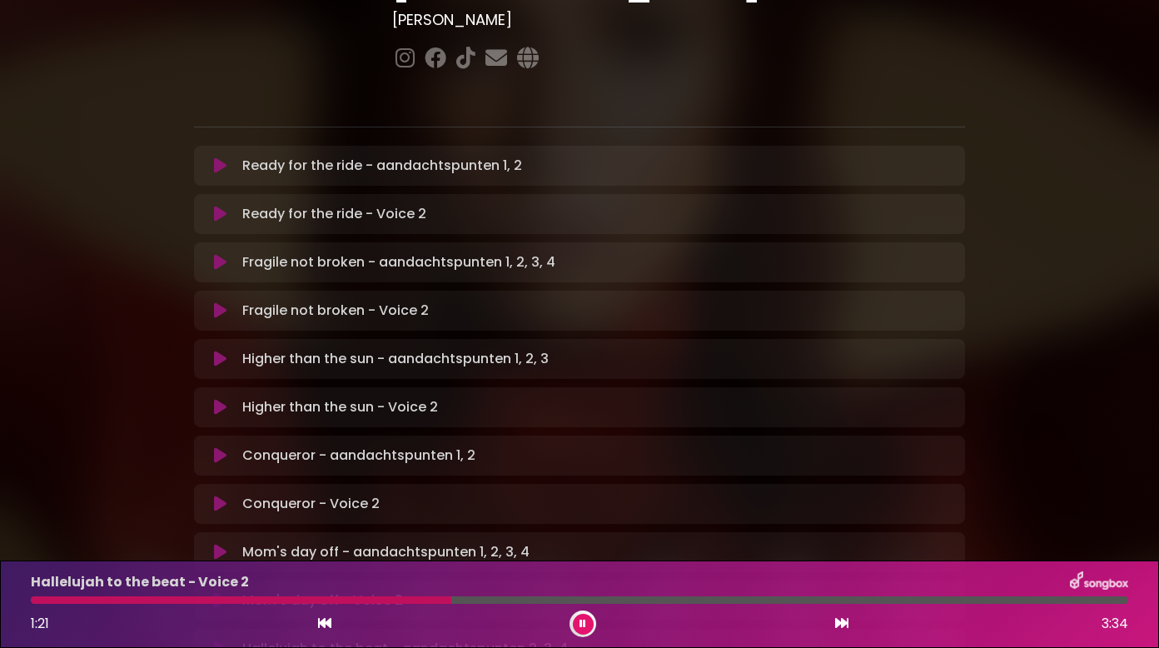
click at [265, 204] on p "Ready for the ride - Voice 2 Loading Track..." at bounding box center [334, 214] width 184 height 20
click at [234, 204] on div "Ready for the ride - Voice 2 Loading Track..." at bounding box center [579, 214] width 751 height 20
click at [222, 206] on icon at bounding box center [220, 214] width 12 height 17
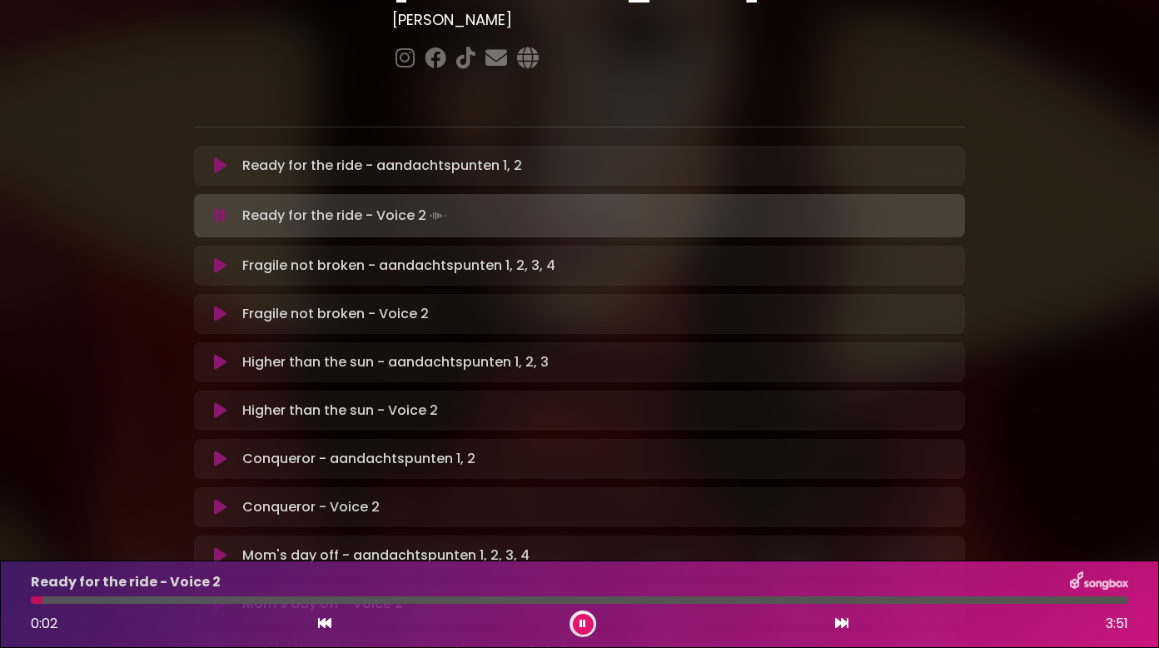
click at [121, 600] on div at bounding box center [579, 599] width 1097 height 7
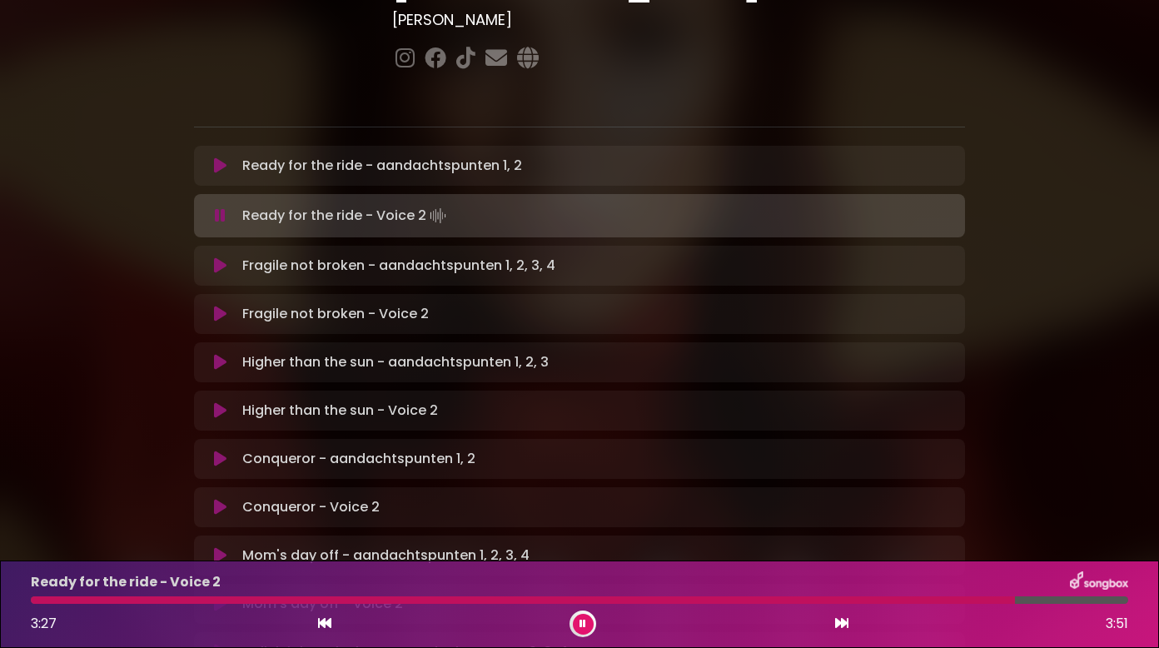
click at [285, 401] on p "Higher than the sun - Voice 2 Loading Track..." at bounding box center [340, 411] width 196 height 20
click at [204, 402] on button at bounding box center [220, 410] width 32 height 17
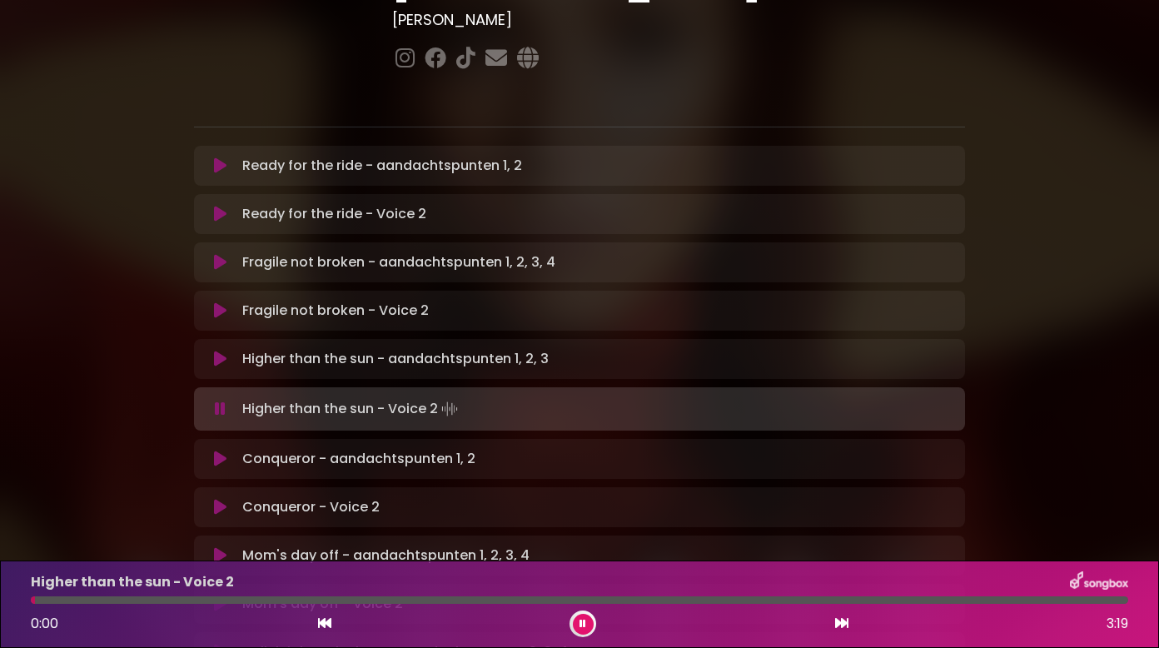
click at [63, 600] on div at bounding box center [579, 599] width 1097 height 7
click at [88, 600] on div at bounding box center [579, 599] width 1097 height 7
click at [110, 601] on div at bounding box center [579, 599] width 1097 height 7
click at [121, 599] on div at bounding box center [579, 599] width 1097 height 7
drag, startPoint x: 140, startPoint y: 600, endPoint x: 167, endPoint y: 629, distance: 40.7
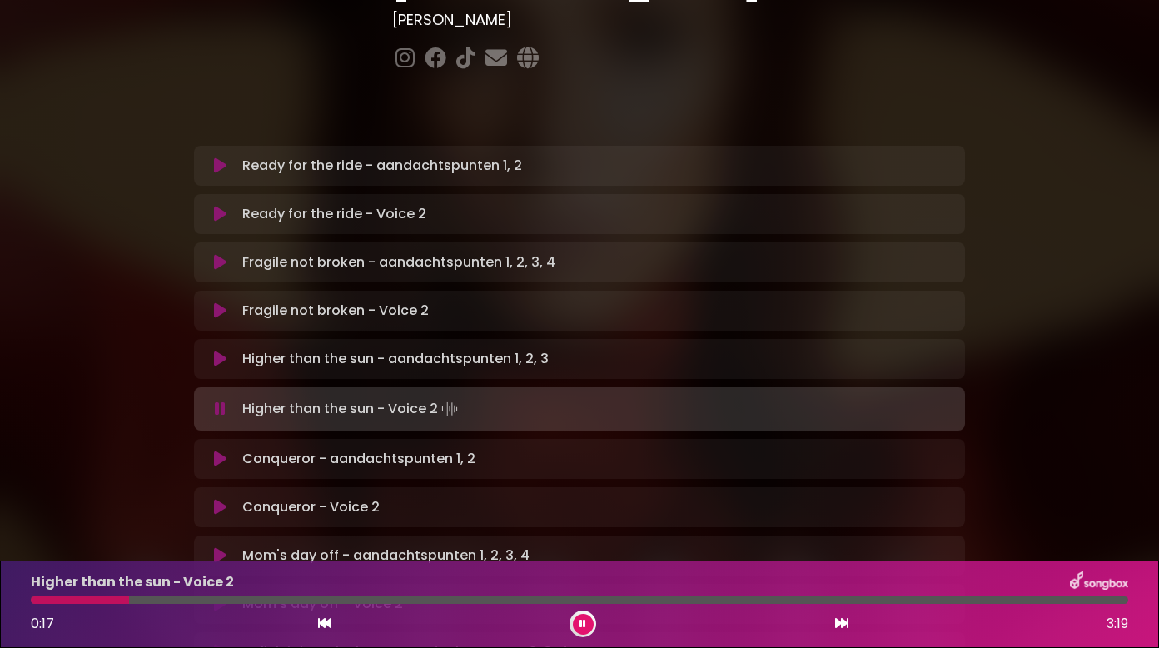
click at [138, 597] on div at bounding box center [579, 599] width 1097 height 7
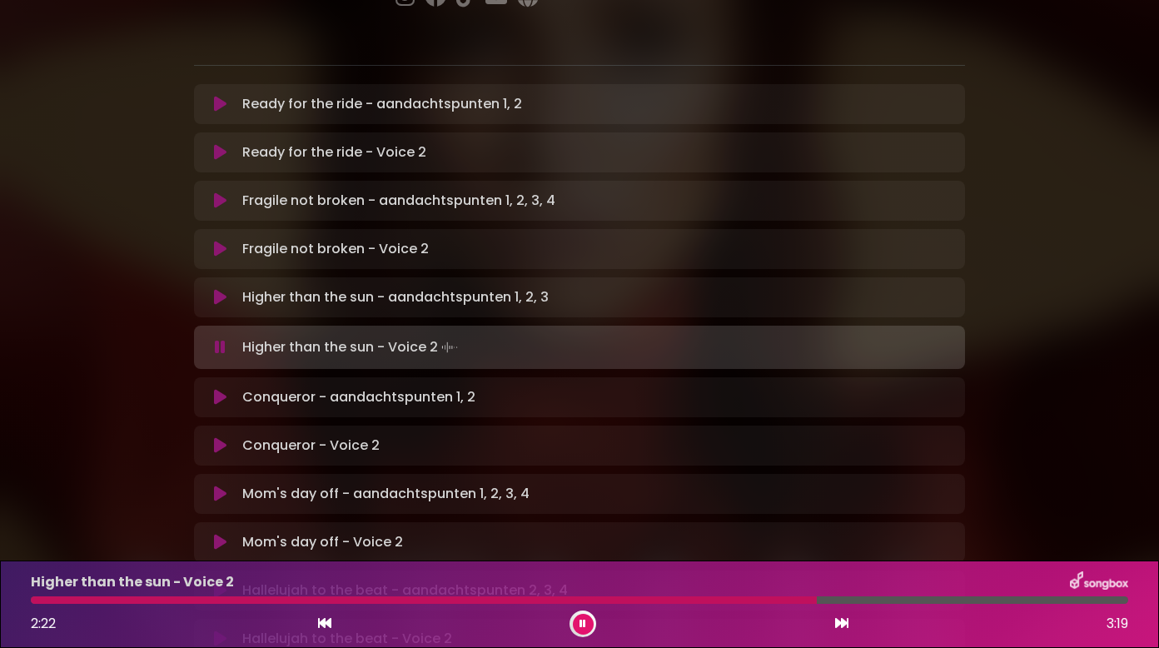
scroll to position [425, 0]
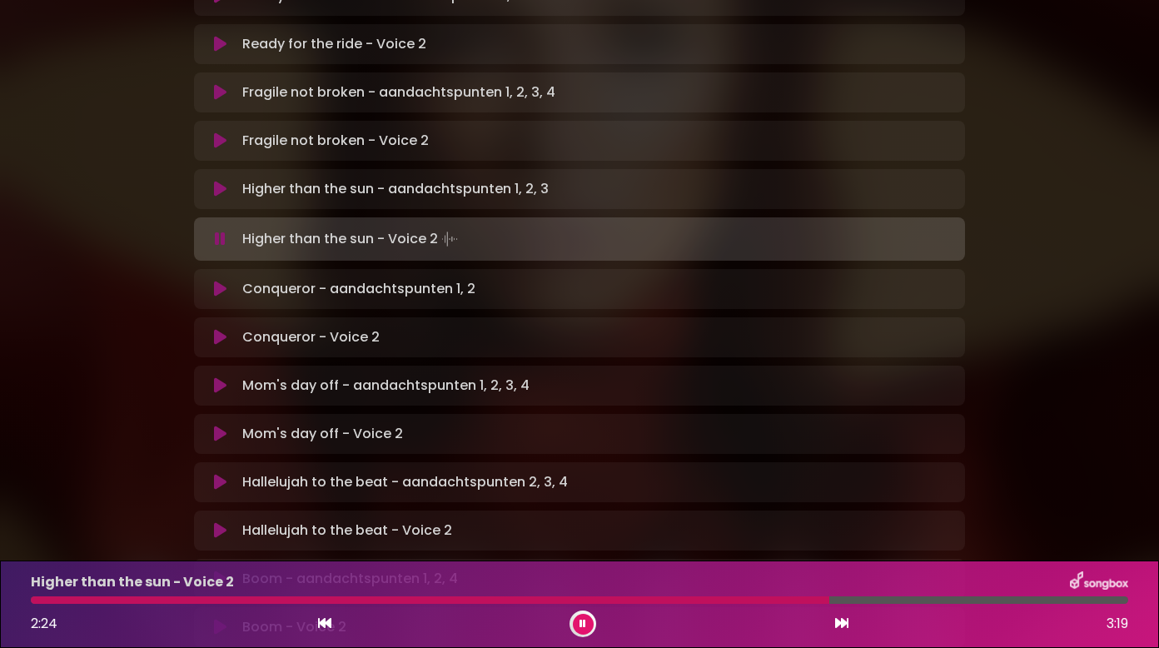
click at [269, 327] on p "Conqueror - Voice 2 Loading Track..." at bounding box center [310, 337] width 137 height 20
click at [222, 329] on icon at bounding box center [220, 337] width 12 height 17
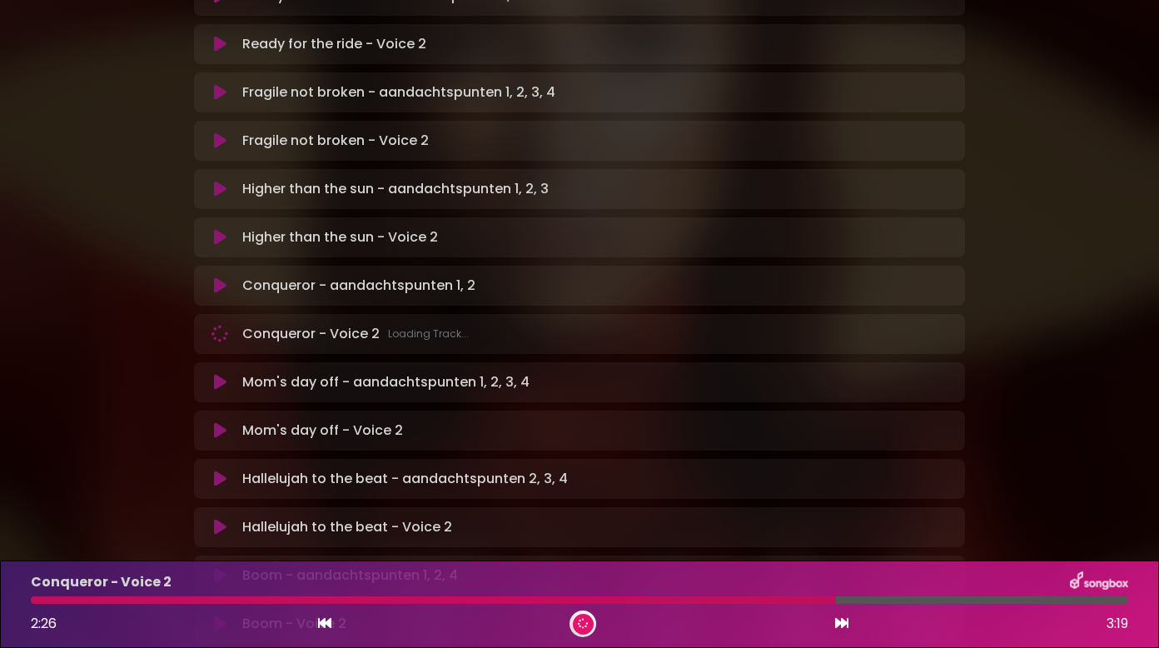
click at [254, 595] on div "Conqueror - Voice 2 2:26 3:19" at bounding box center [579, 604] width 1117 height 66
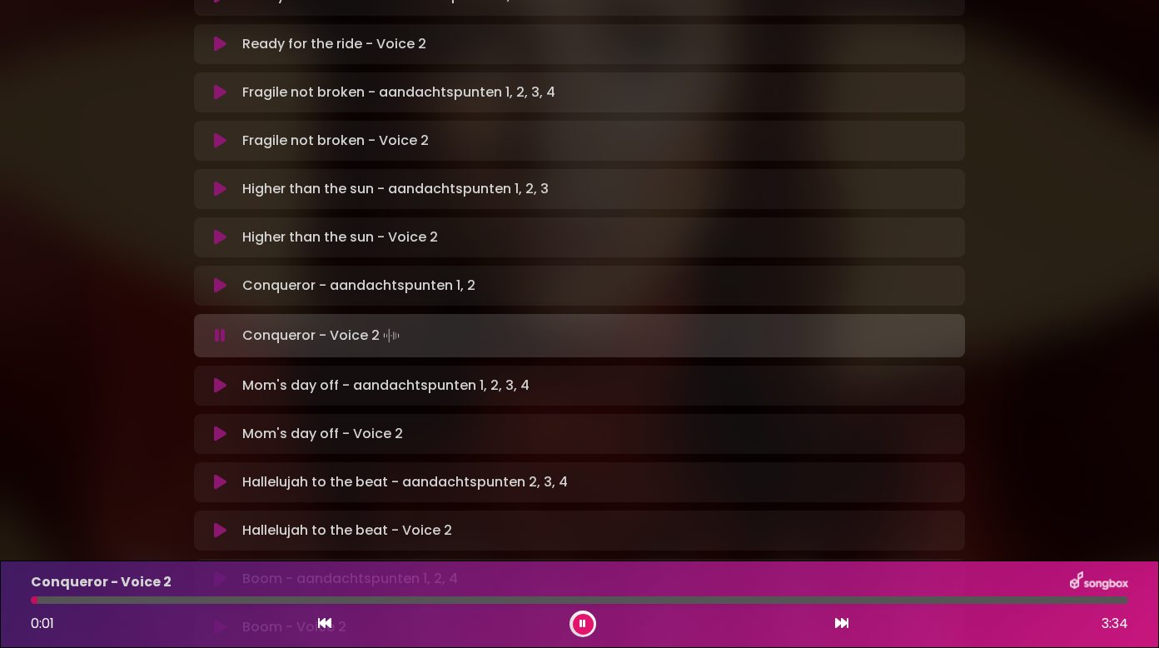
click at [253, 599] on div at bounding box center [579, 599] width 1097 height 7
